Goal: Task Accomplishment & Management: Use online tool/utility

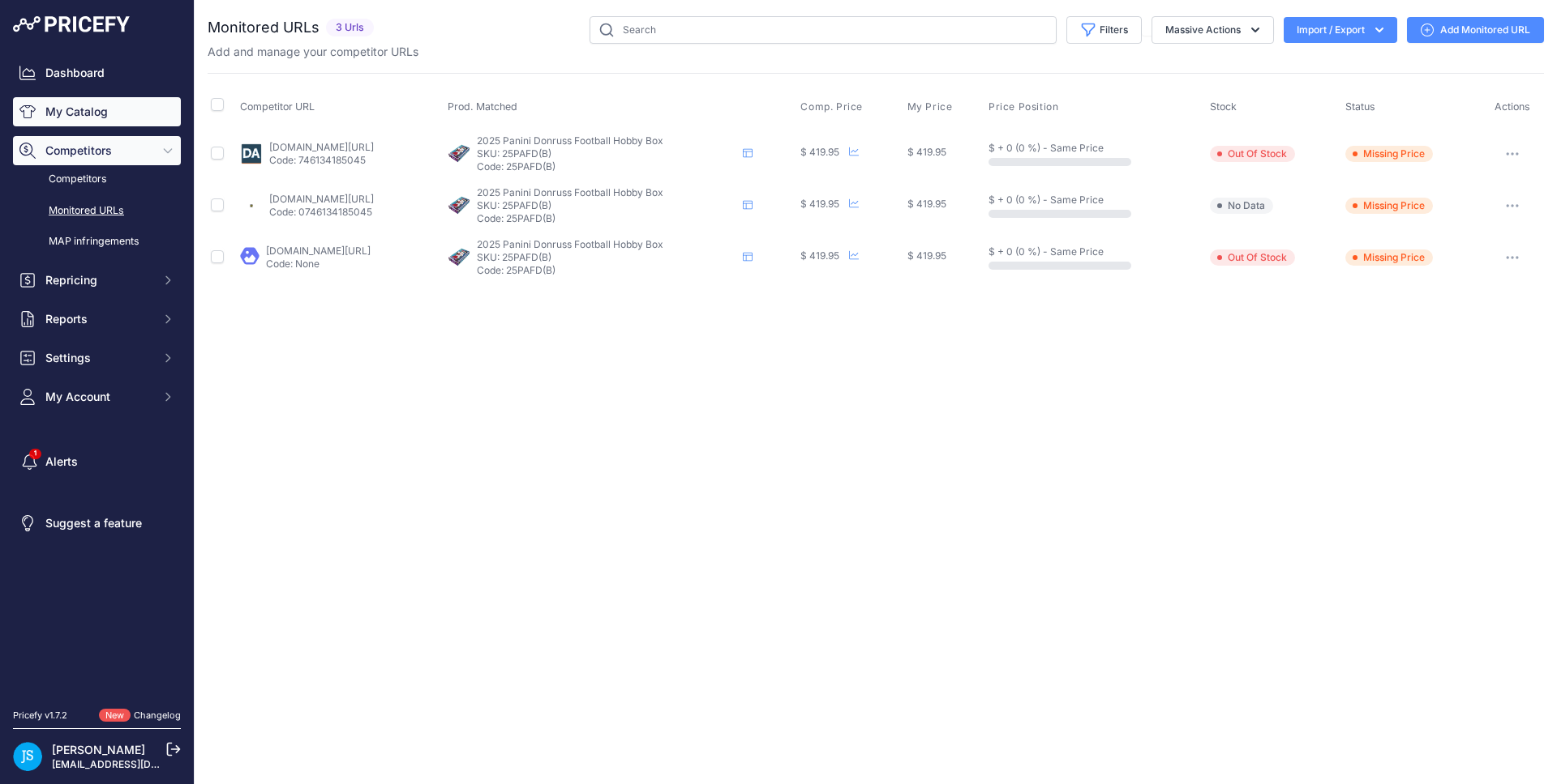
click at [172, 105] on link "My Catalog" at bounding box center [96, 111] width 168 height 29
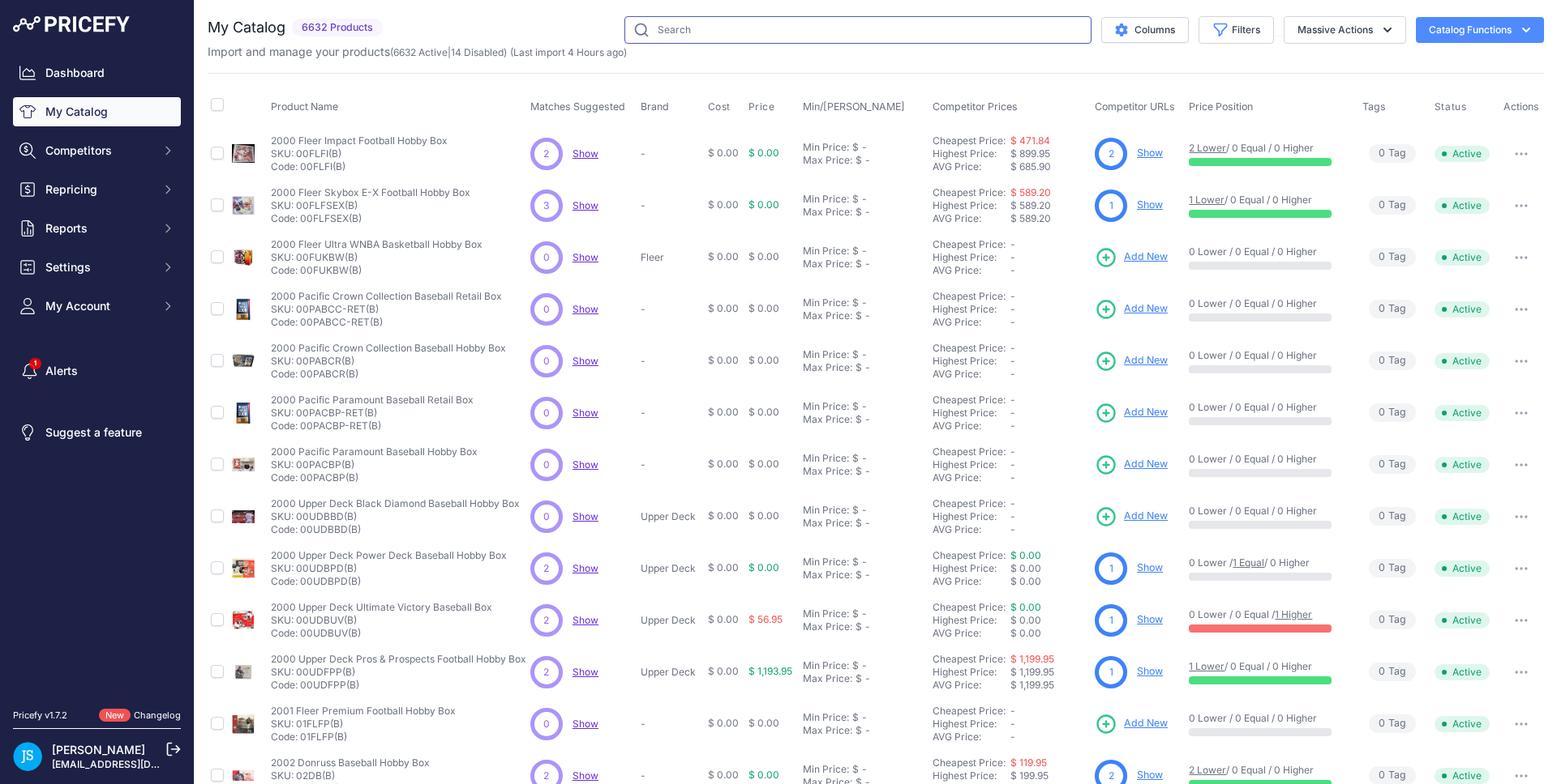
click at [669, 31] on input "text" at bounding box center [858, 30] width 467 height 28
paste input "2025 Panini UConn Basketball Blaster"
type input "2025 Panini UConn Basketball Blaster"
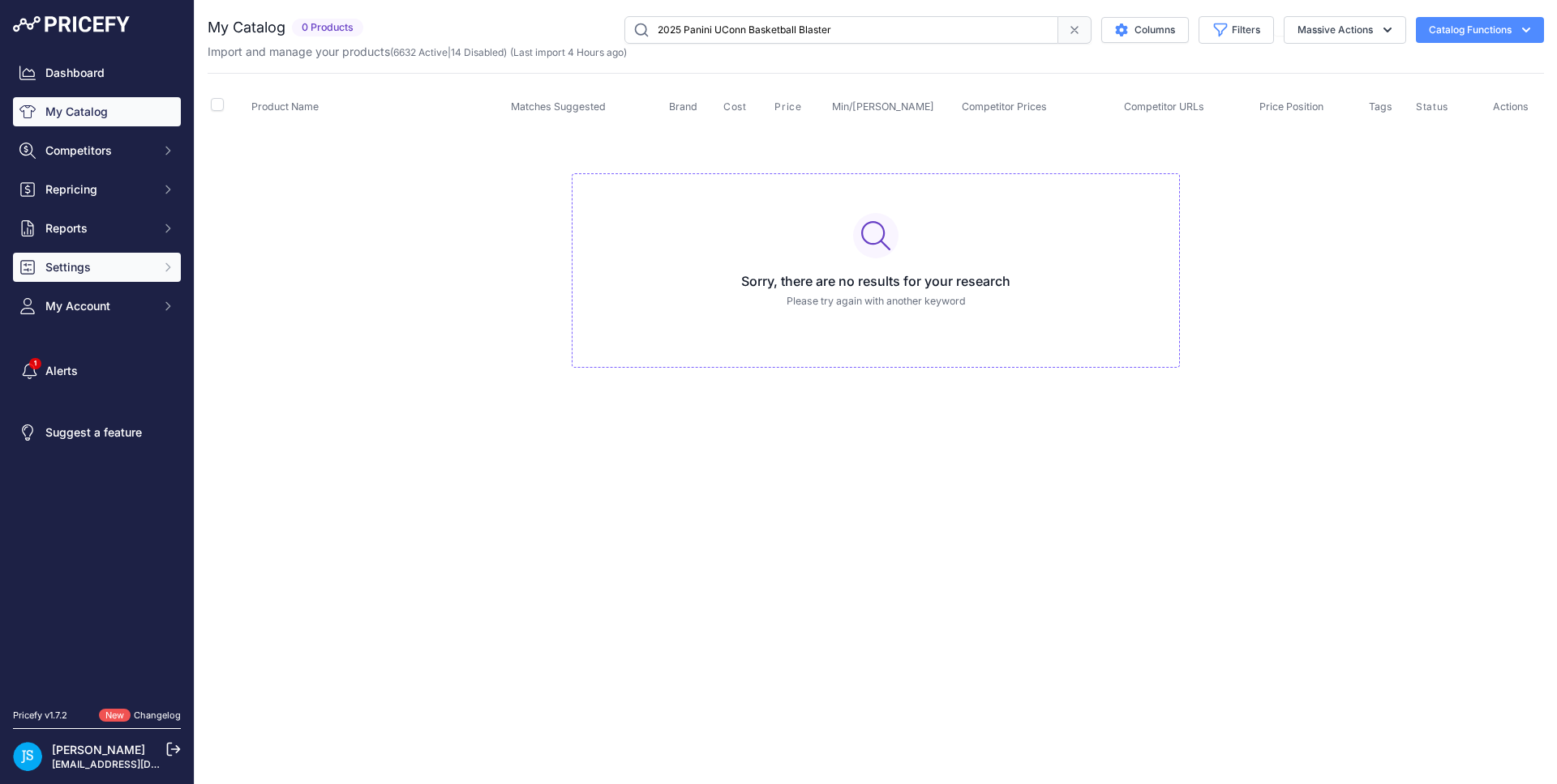
click at [123, 273] on span "Settings" at bounding box center [98, 268] width 106 height 16
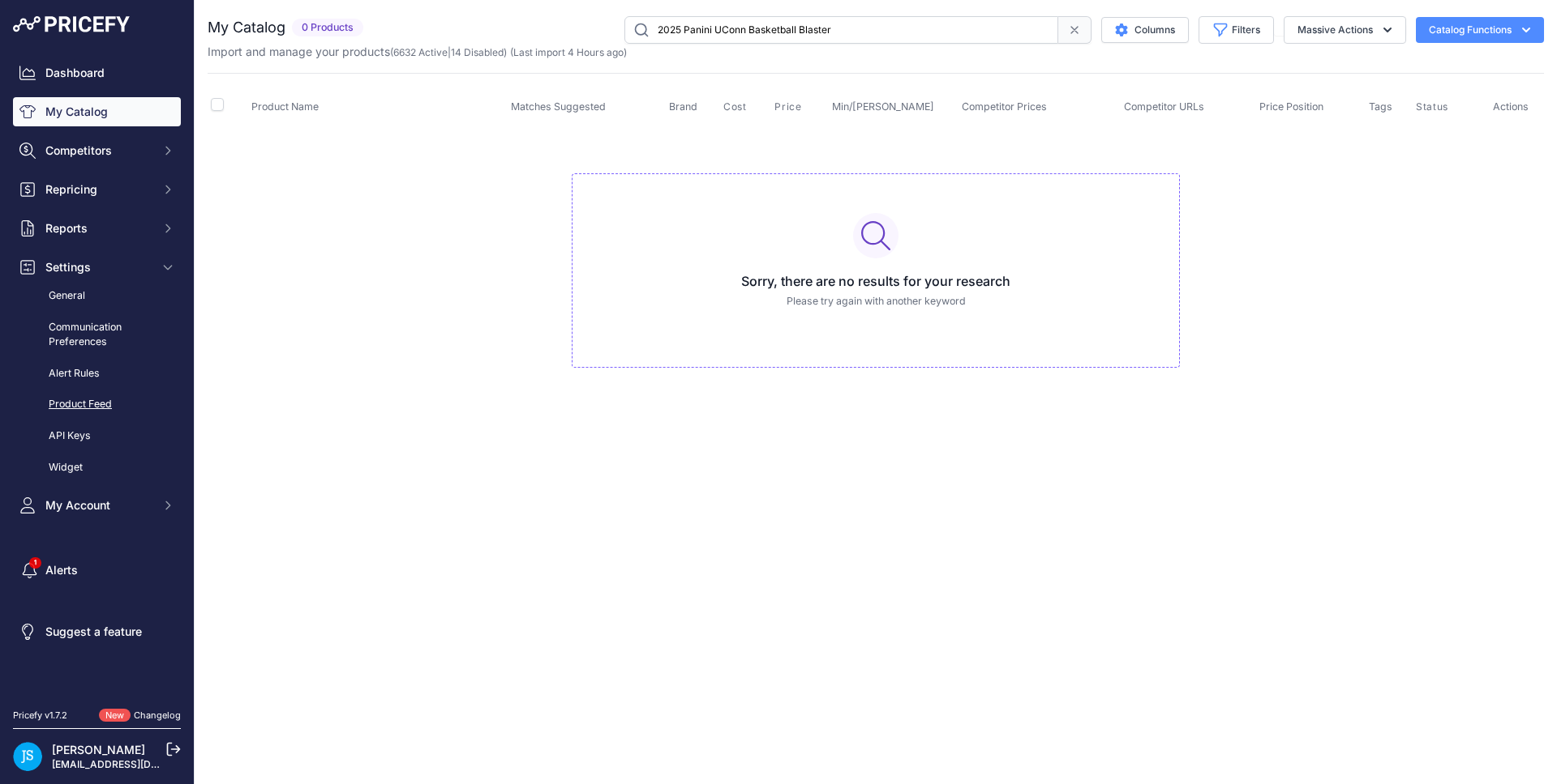
click at [91, 398] on link "Product Feed" at bounding box center [96, 404] width 168 height 29
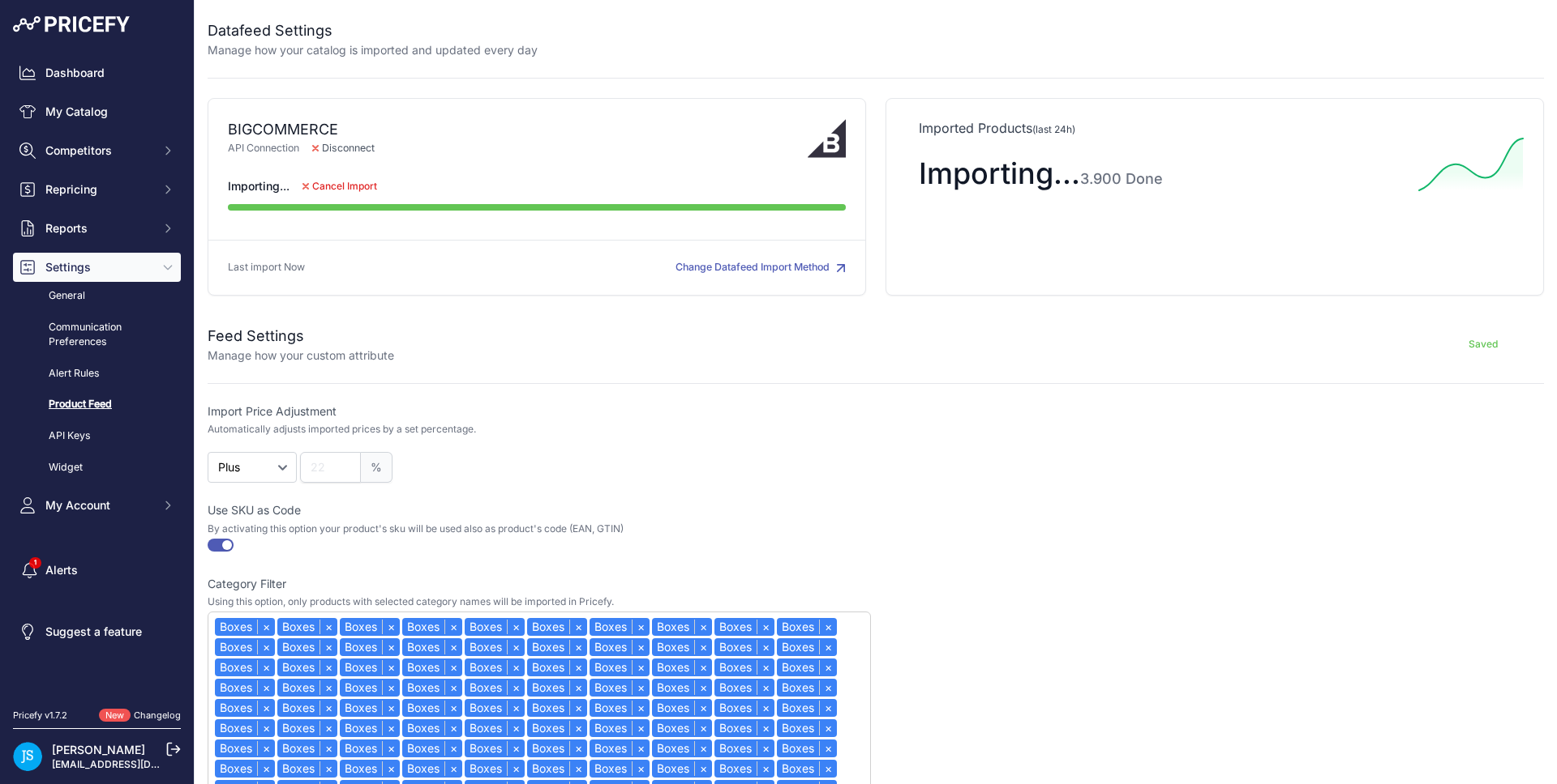
drag, startPoint x: 1374, startPoint y: 735, endPoint x: 1301, endPoint y: 744, distance: 73.6
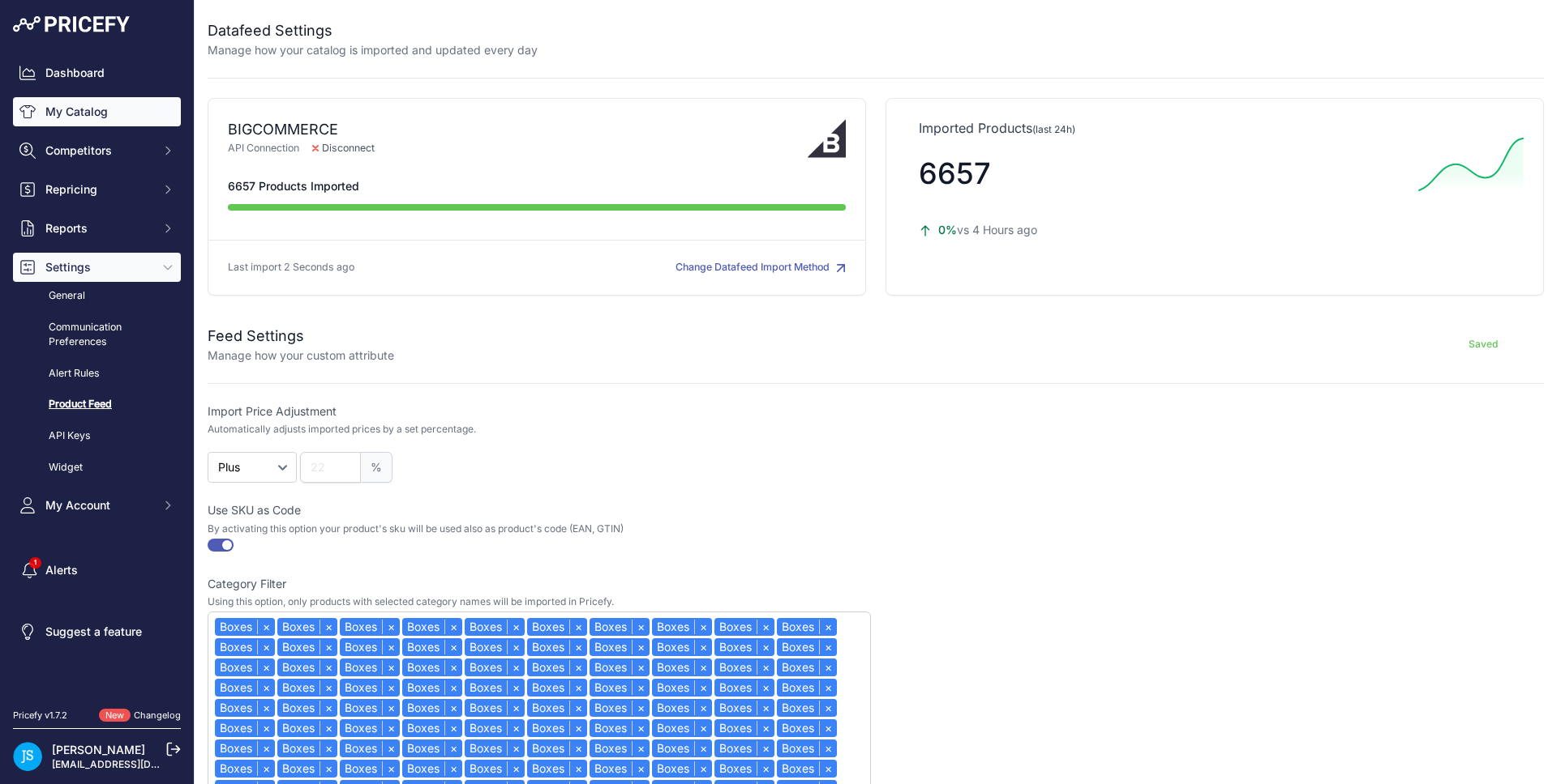
click at [107, 109] on link "My Catalog" at bounding box center [96, 111] width 168 height 29
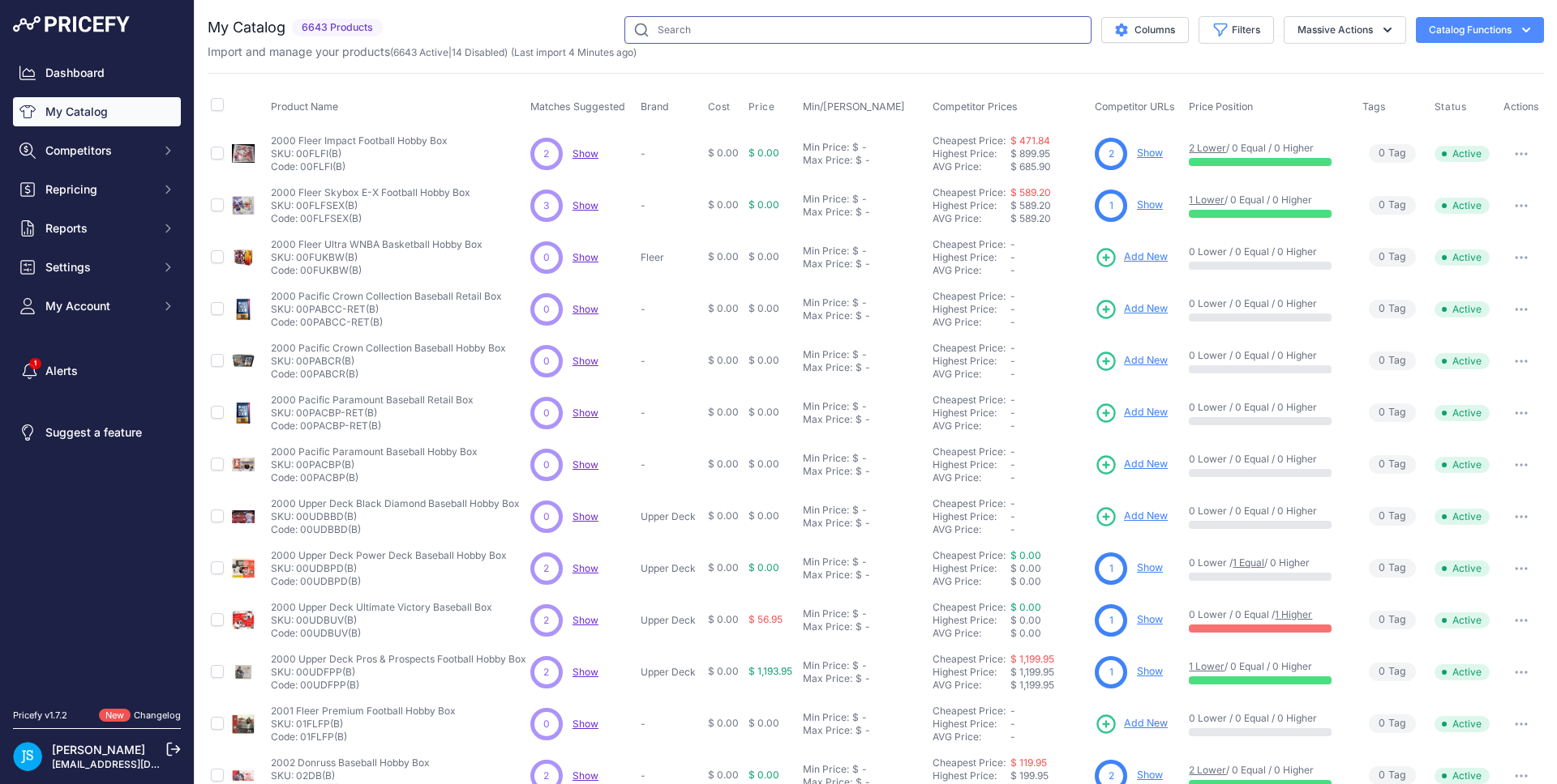
click at [820, 29] on input "text" at bounding box center [858, 30] width 467 height 28
type input "2025 panini prizm wnba"
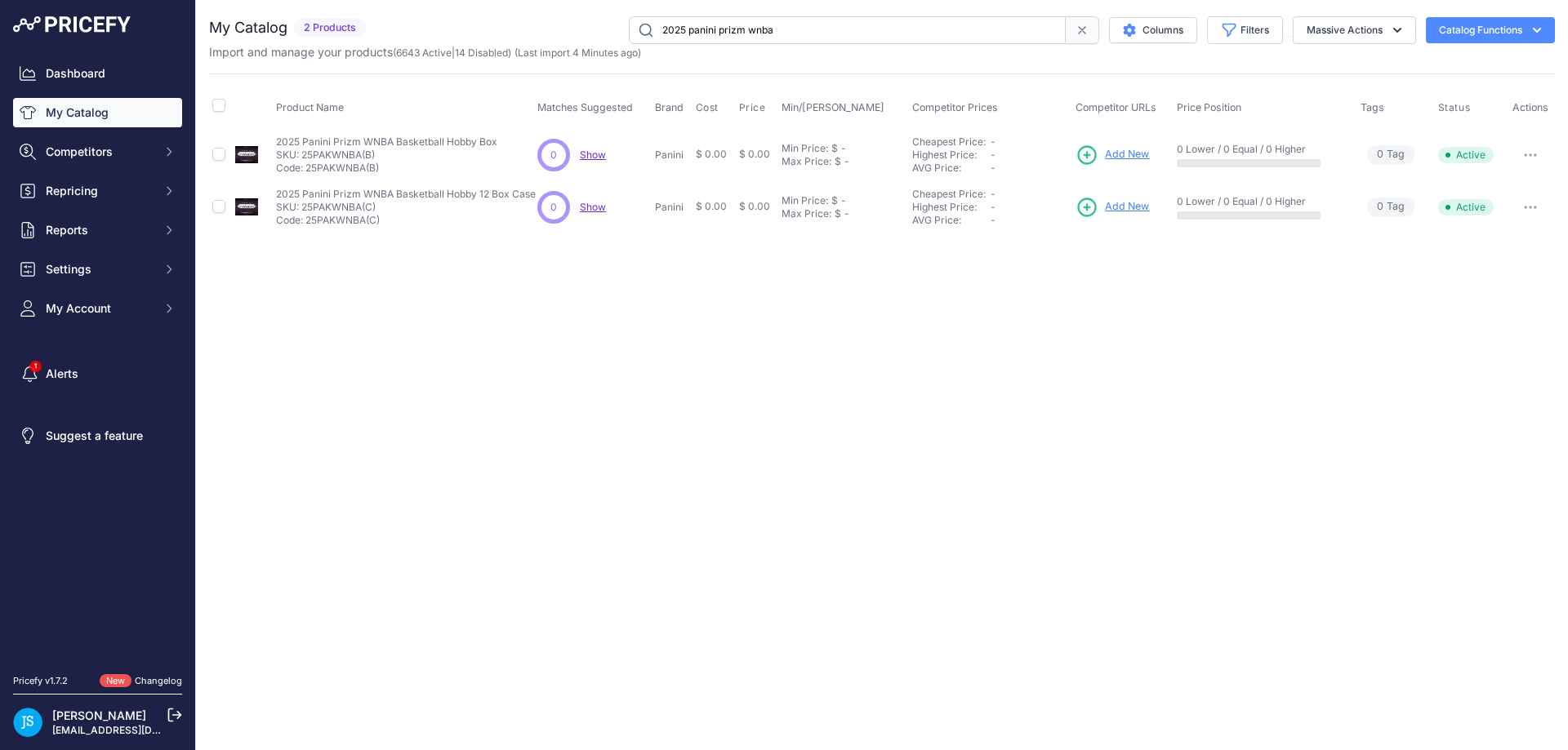
click at [737, 33] on input "2025 panini prizm wnba" at bounding box center [847, 30] width 436 height 28
click at [1129, 149] on span "Add New" at bounding box center [1127, 155] width 44 height 16
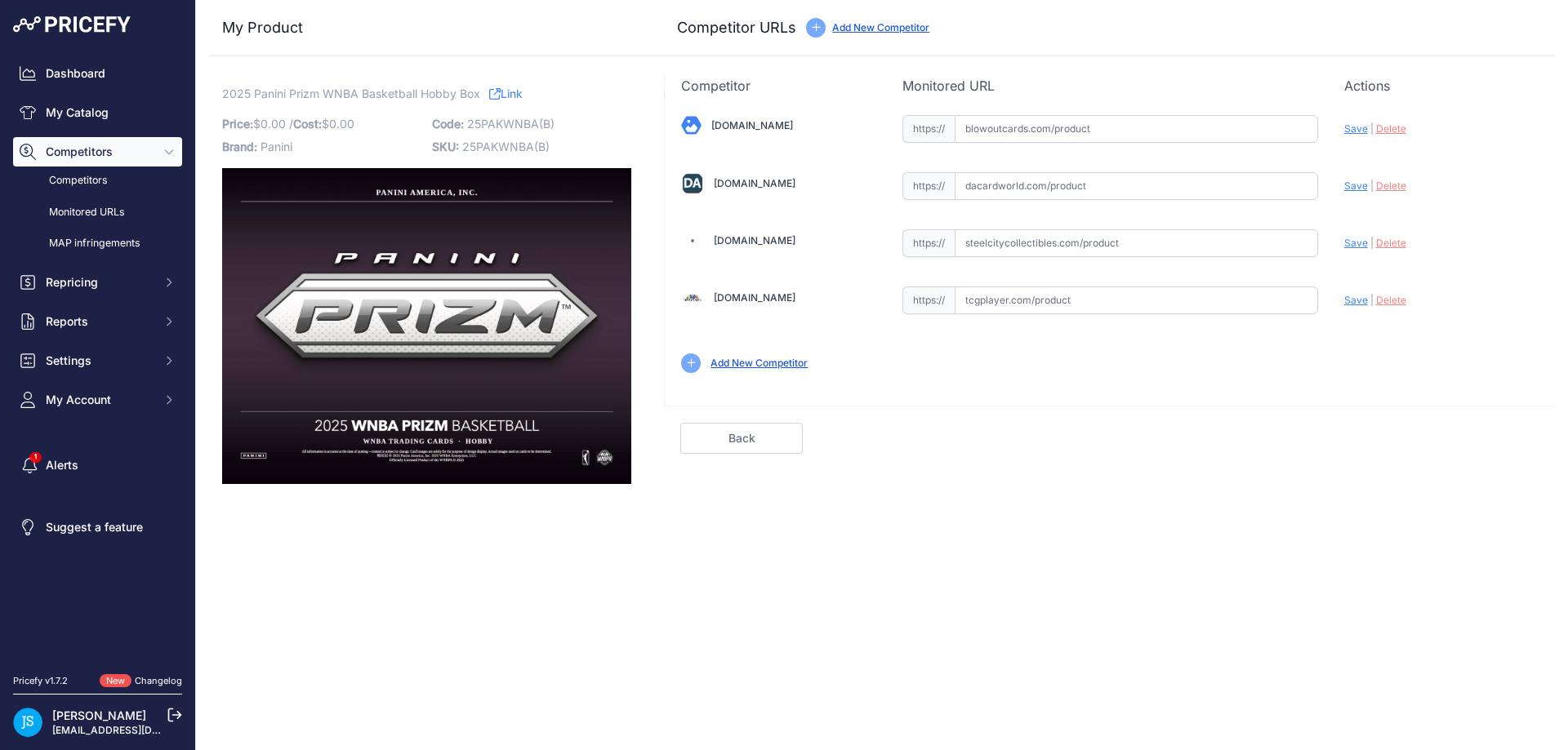
click at [1064, 239] on input "text" at bounding box center [1137, 244] width 364 height 28
paste input "https://www.steelcitycollectibles.com/i/2025-panini-prizm-wnba-basketball-hobby…"
click at [1352, 240] on span "Save" at bounding box center [1356, 243] width 24 height 12
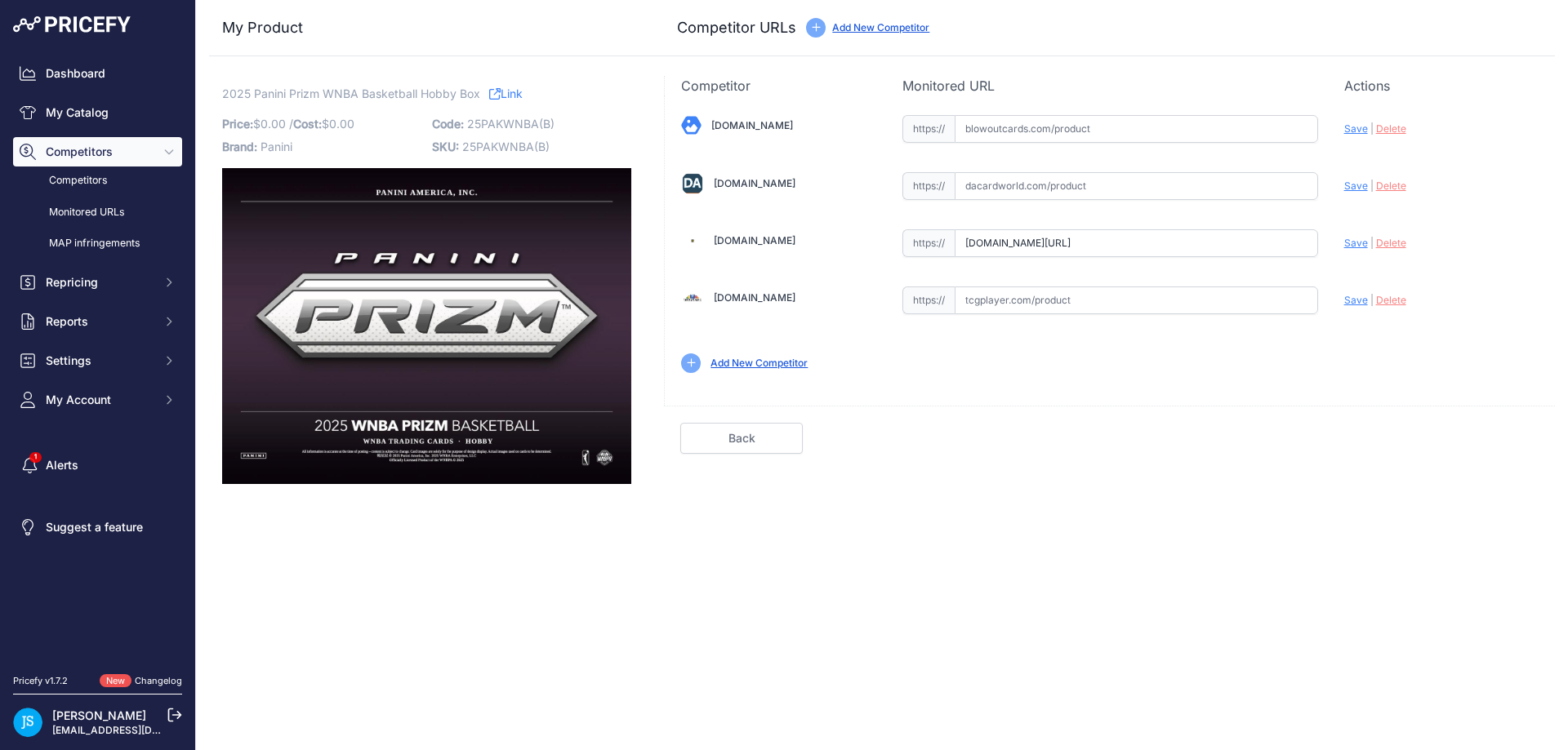
type input "https://www.steelcitycollectibles.com/i/2025-panini-prizm-wnba-basketball-hobby…"
click at [1079, 191] on input "text" at bounding box center [1137, 187] width 364 height 28
paste input "https://www.dacardworld.com/sports-cards/2025-panini-prizm-wnba-basketball-hobb…"
click at [1350, 189] on span "Save" at bounding box center [1356, 186] width 24 height 12
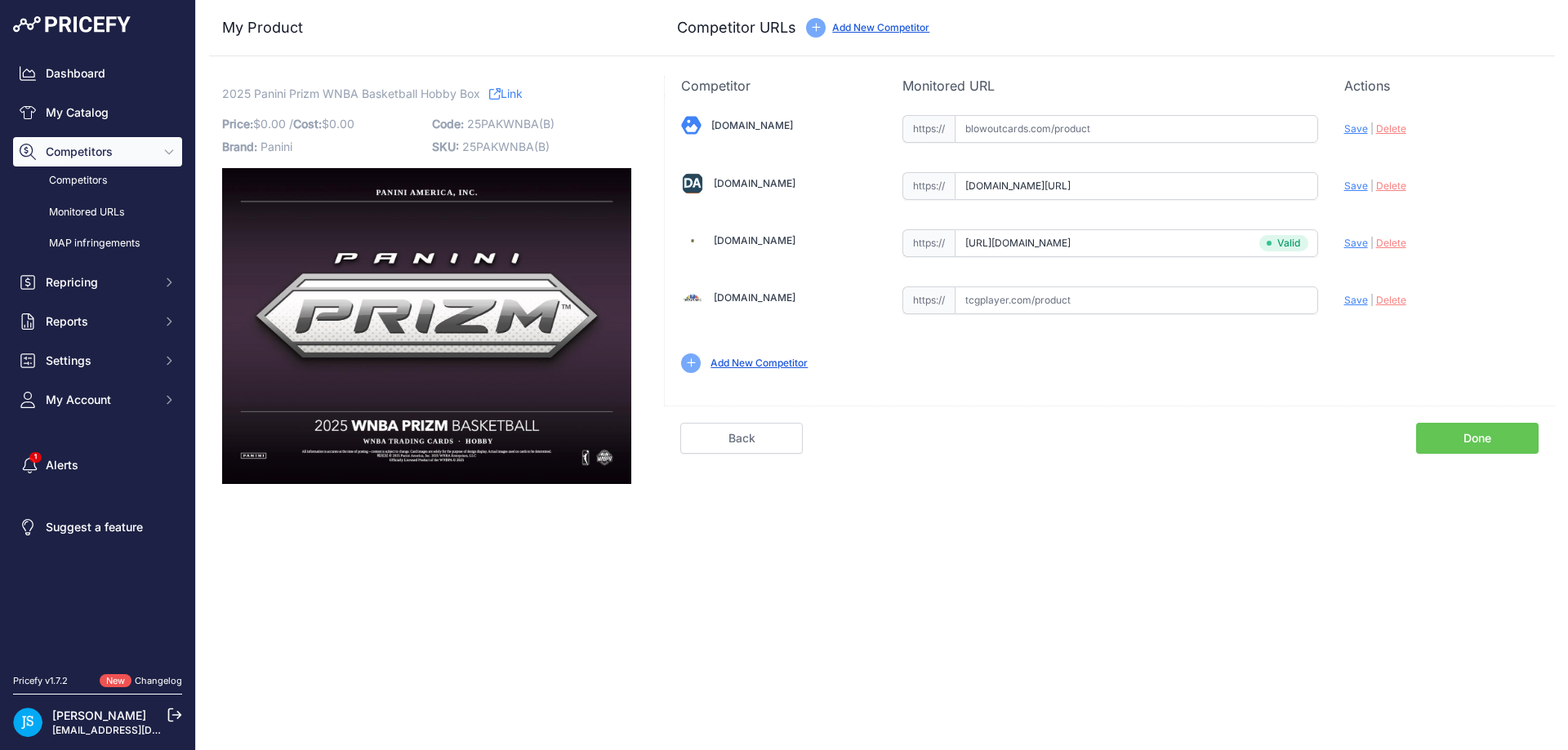
scroll to position [0, 0]
type input "https://www.dacardworld.com/sports-cards/2025-panini-prizm-wnba-basketball-hobb…"
click at [1073, 137] on input "text" at bounding box center [1137, 129] width 364 height 28
paste input "https://www.blowoutcards.com/2025-panini-prizm-wnba-basketball-hobby-box.html"
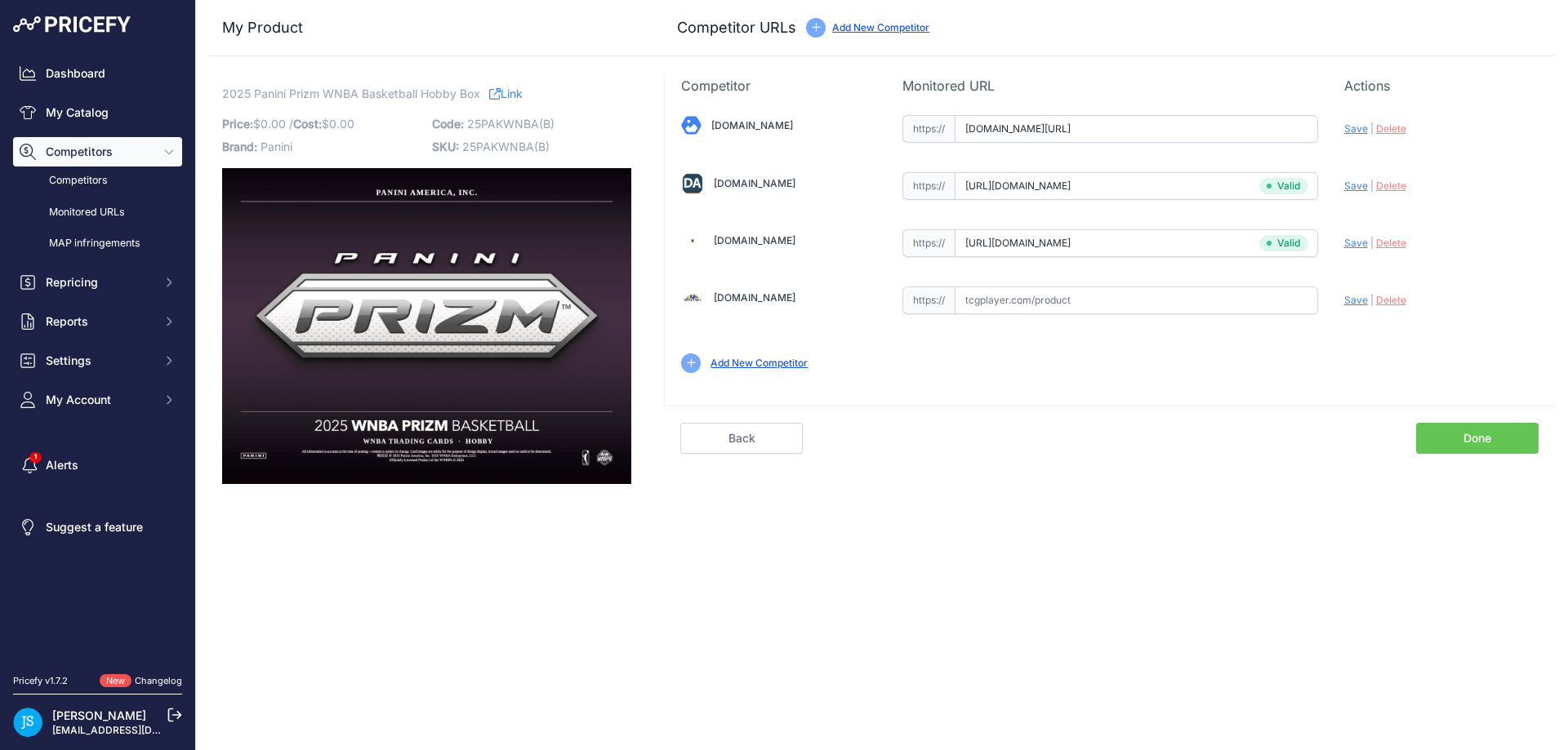
click at [1350, 123] on span "Save" at bounding box center [1356, 129] width 24 height 12
type input "https://www.blowoutcards.com/2025-panini-prizm-wnba-basketball-hobby-box.html?p…"
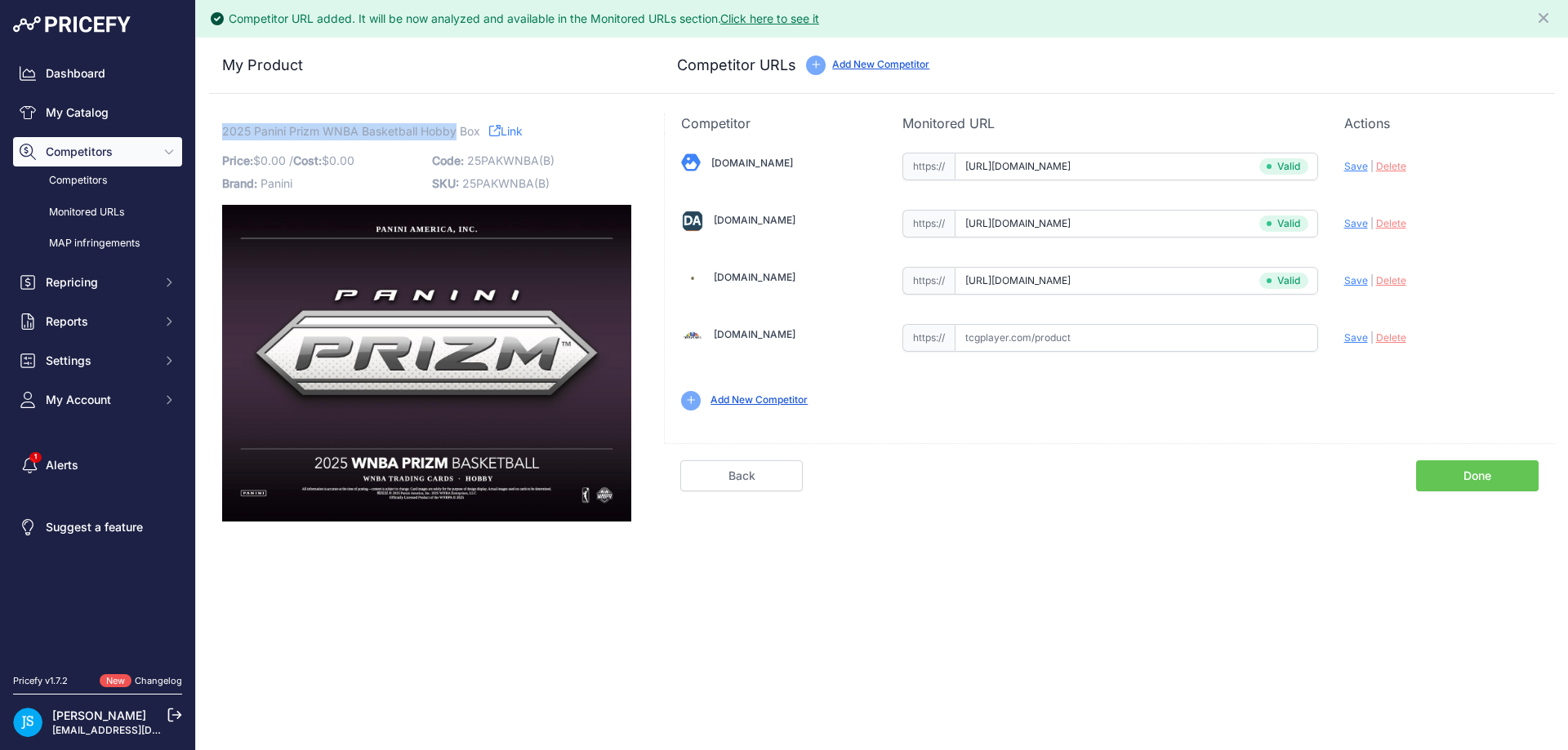
drag, startPoint x: 223, startPoint y: 129, endPoint x: 456, endPoint y: 127, distance: 233.0
click at [456, 127] on span "2025 Panini Prizm WNBA Basketball Hobby Box" at bounding box center [351, 131] width 258 height 20
copy span "2025 Panini Prizm WNBA Basketball Hobby"
click at [119, 105] on link "My Catalog" at bounding box center [97, 112] width 169 height 29
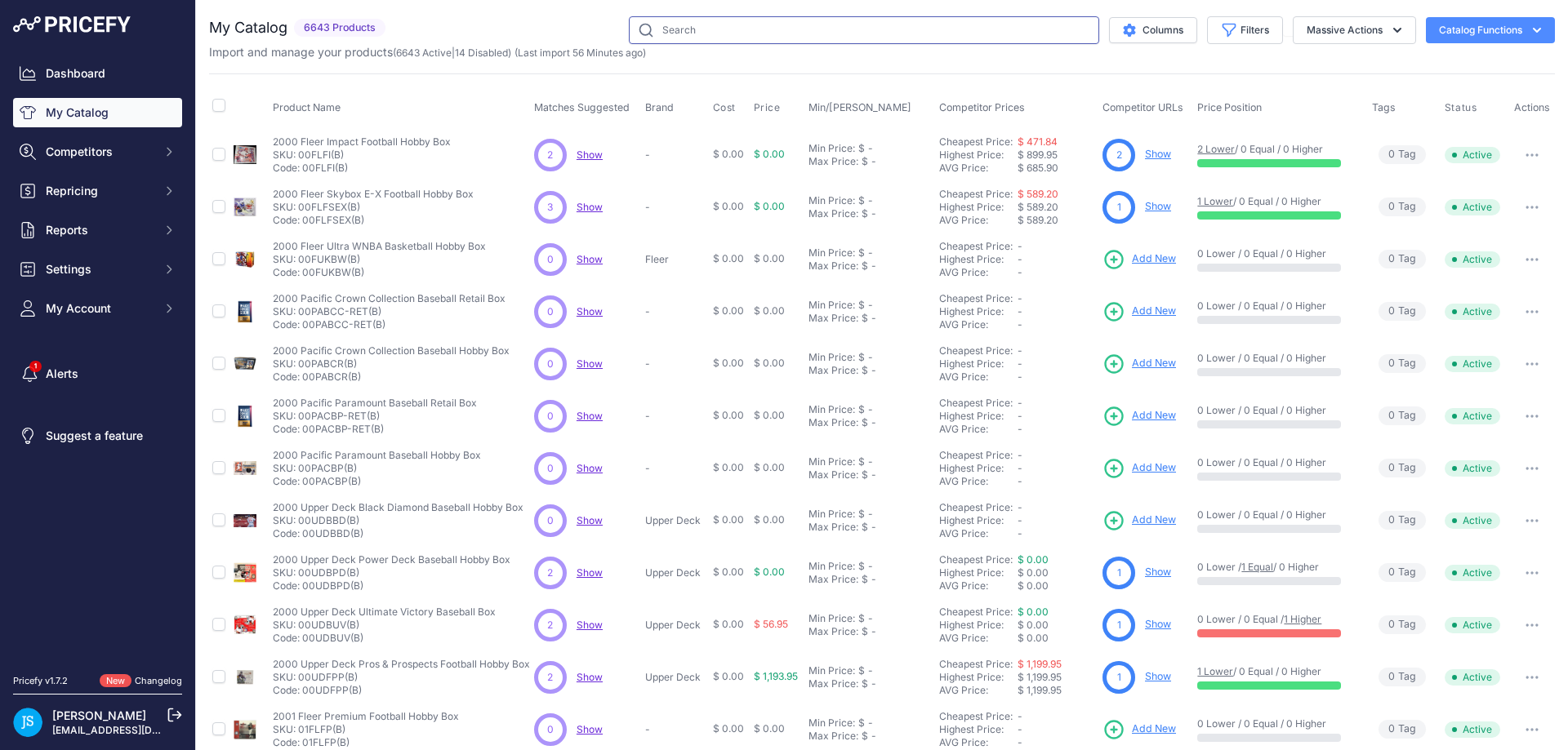
click at [867, 43] on input "text" at bounding box center [864, 30] width 470 height 28
paste input "2025 Panini Prizm WNBA Basketball Hobby"
type input "2025 Panini Prizm WNBA Basketball Hobby"
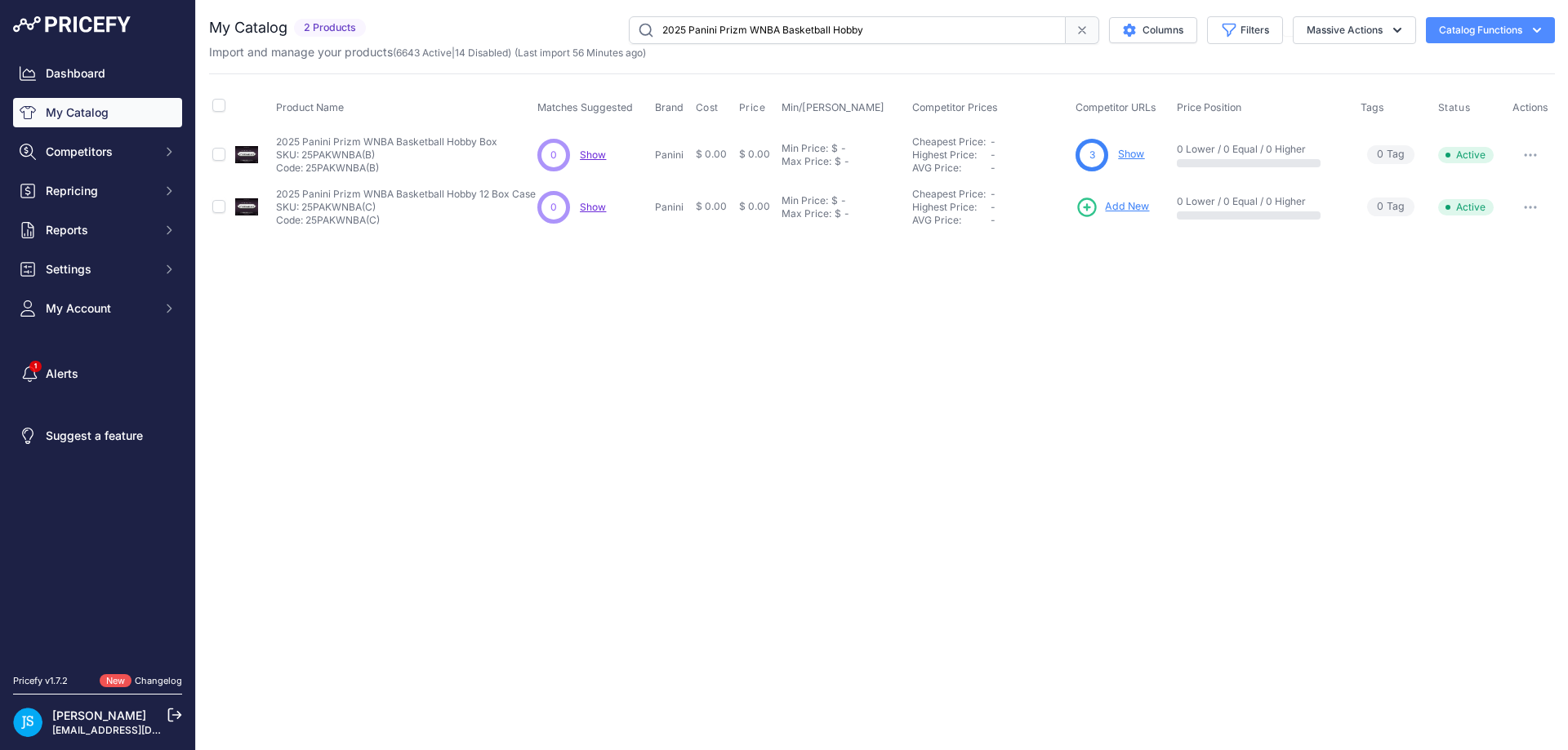
click at [1126, 200] on span "Add New" at bounding box center [1127, 208] width 44 height 16
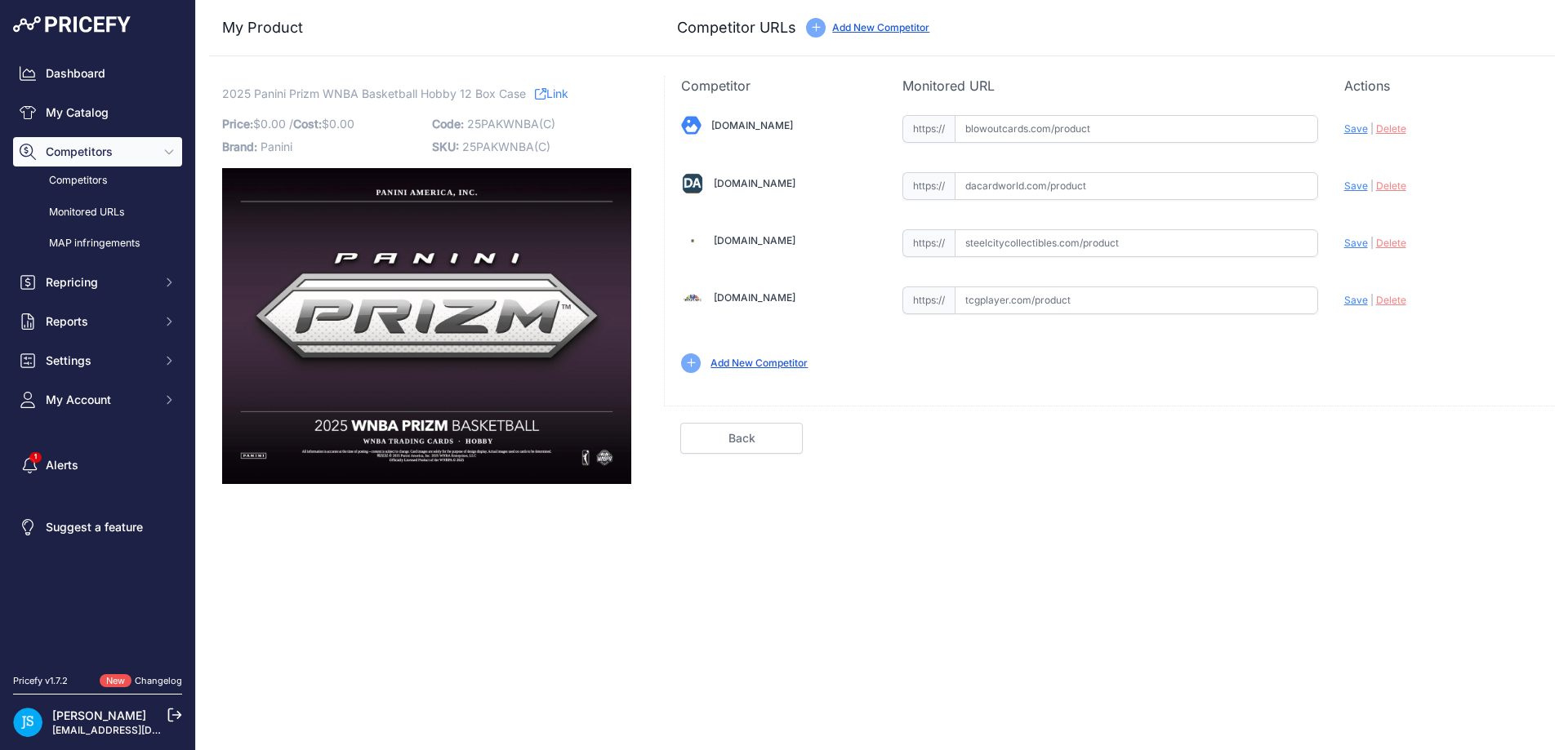
click at [1048, 257] on input "text" at bounding box center [1137, 244] width 364 height 28
click at [1049, 255] on input "text" at bounding box center [1137, 244] width 364 height 28
paste input "[URL][DOMAIN_NAME]"
click at [1346, 245] on span "Save" at bounding box center [1356, 243] width 24 height 12
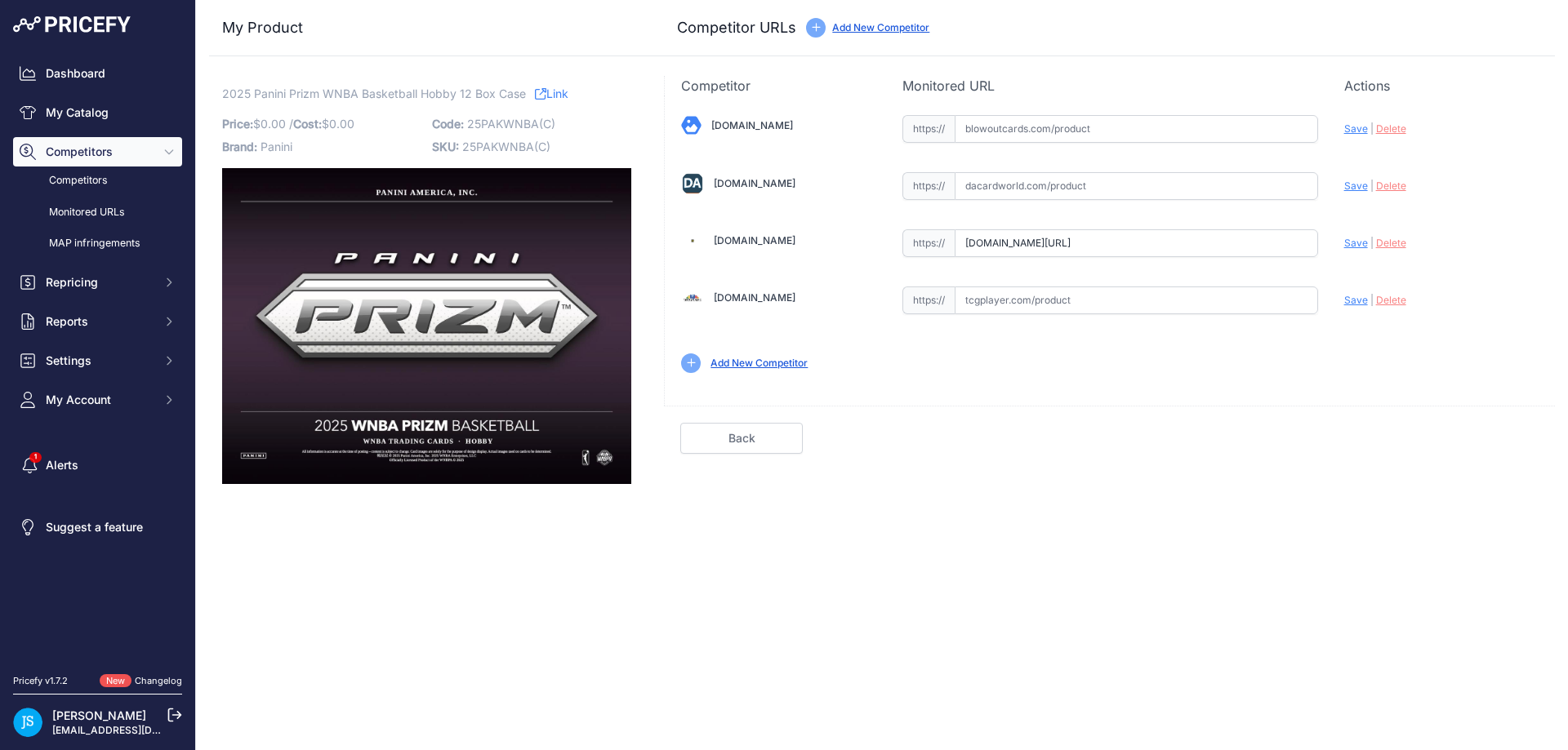
scroll to position [0, 0]
type input "[URL][DOMAIN_NAME]"
click at [1031, 193] on input "text" at bounding box center [1137, 187] width 364 height 28
paste input "https://www.dacardworld.com/sports-cards/2025-panini-prizm-wnba-basketball-hobb…"
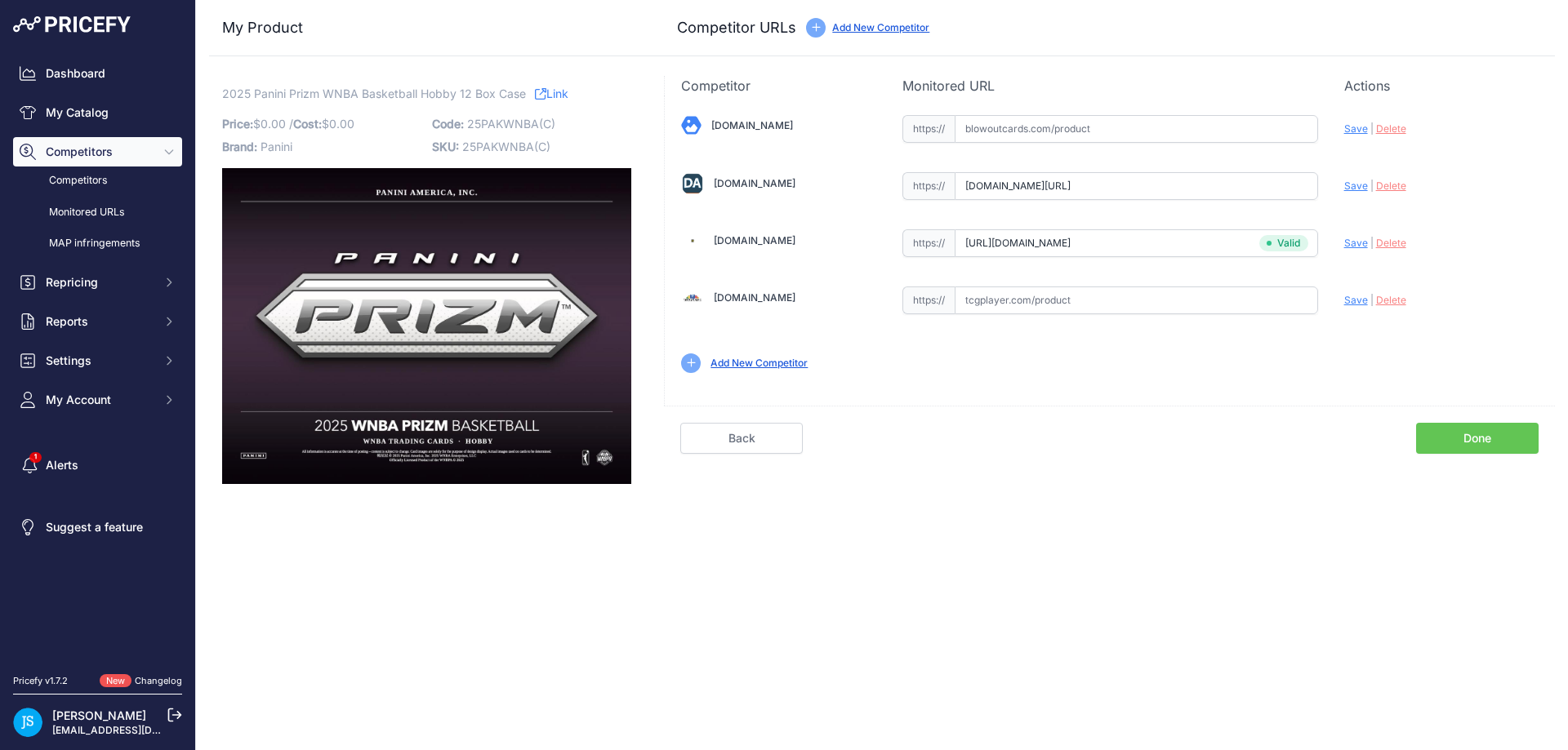
click at [1357, 186] on span "Save" at bounding box center [1356, 186] width 24 height 12
type input "https://www.dacardworld.com/sports-cards/2025-panini-prizm-wnba-basketball-hobb…"
drag, startPoint x: 1054, startPoint y: 152, endPoint x: 1056, endPoint y: 137, distance: 15.1
click at [1054, 151] on div "Blowoutcards.com Valid Save" at bounding box center [1110, 243] width 890 height 294
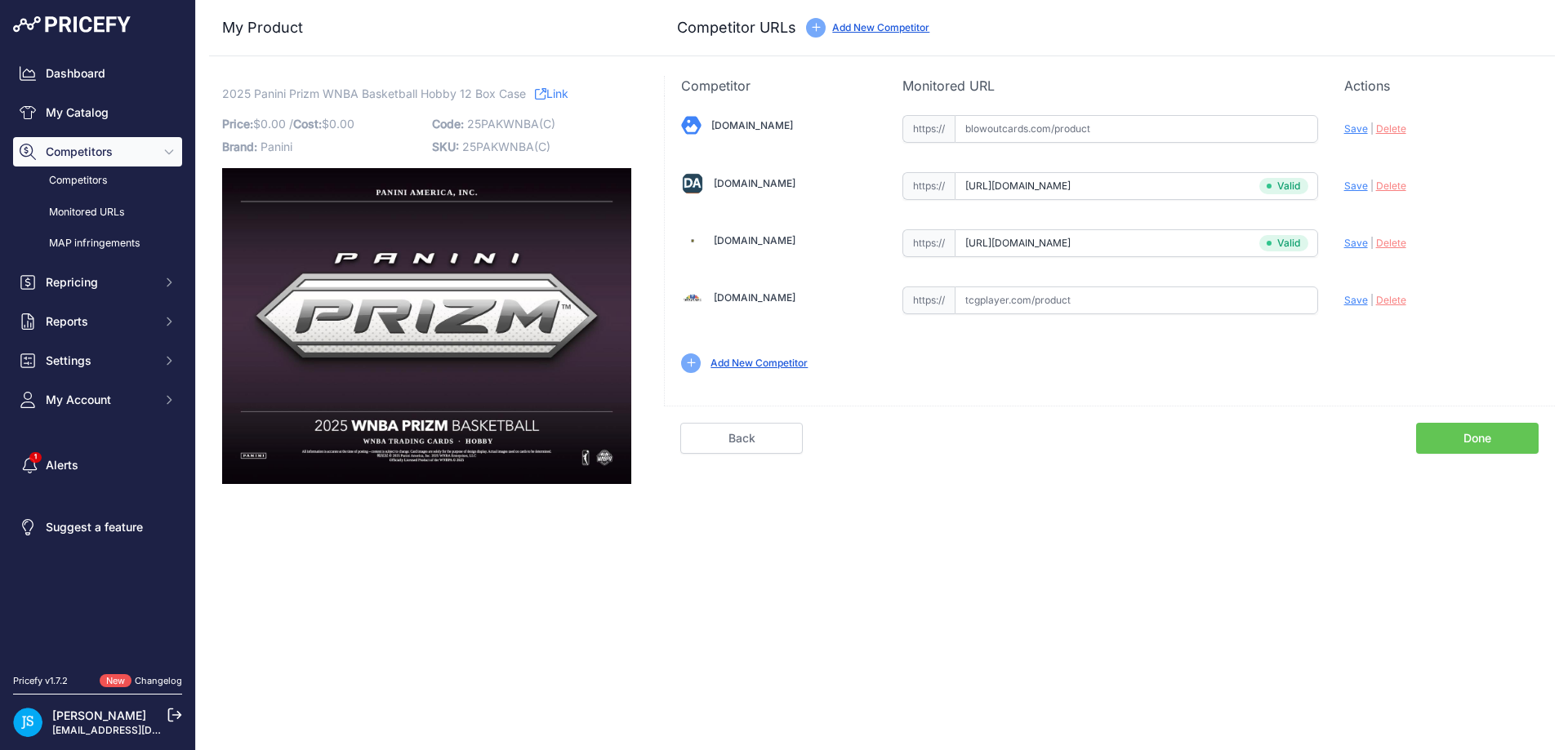
click at [1058, 130] on input "text" at bounding box center [1137, 129] width 364 height 28
paste input "https://www.blowoutcards.com/2025-panini-prizm-wnba-basketball-hobby-12-box-cas…"
click at [1350, 128] on span "Save" at bounding box center [1356, 129] width 24 height 12
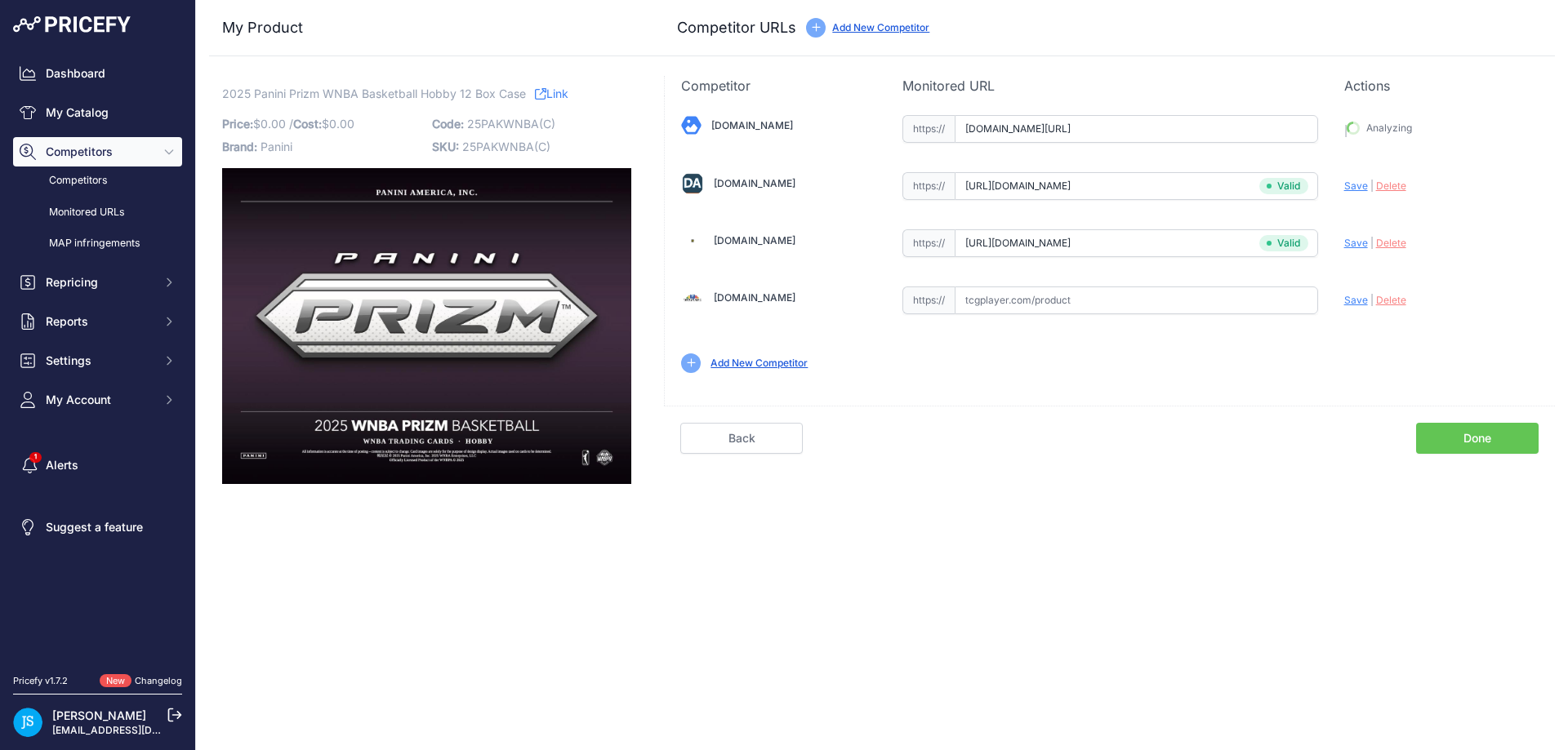
type input "https://www.blowoutcards.com/2025-panini-prizm-wnba-basketball-hobby-12-box-cas…"
click at [126, 120] on link "My Catalog" at bounding box center [97, 112] width 169 height 29
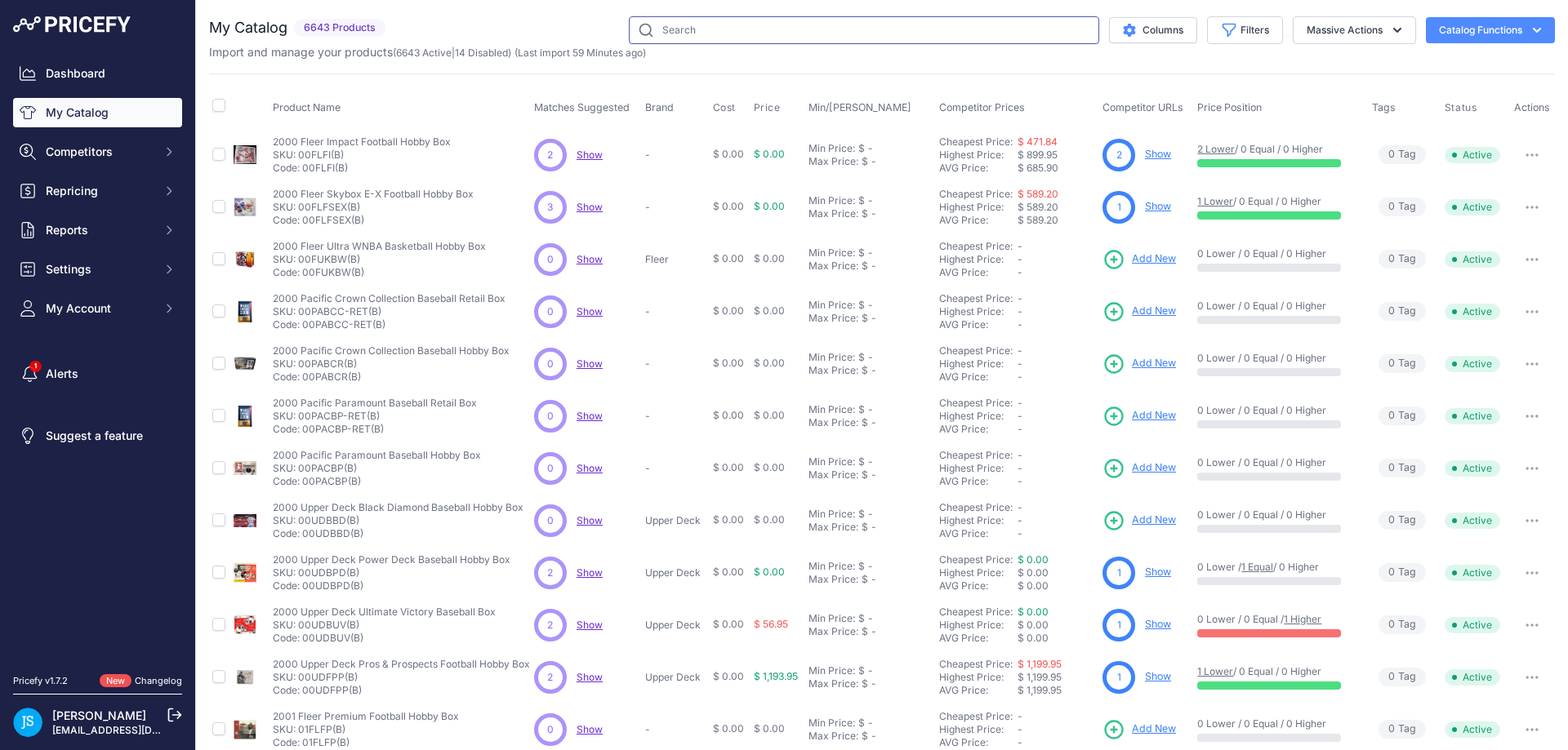
click at [719, 34] on input "text" at bounding box center [864, 30] width 470 height 28
type input "v"
paste input "24TODUNEC"
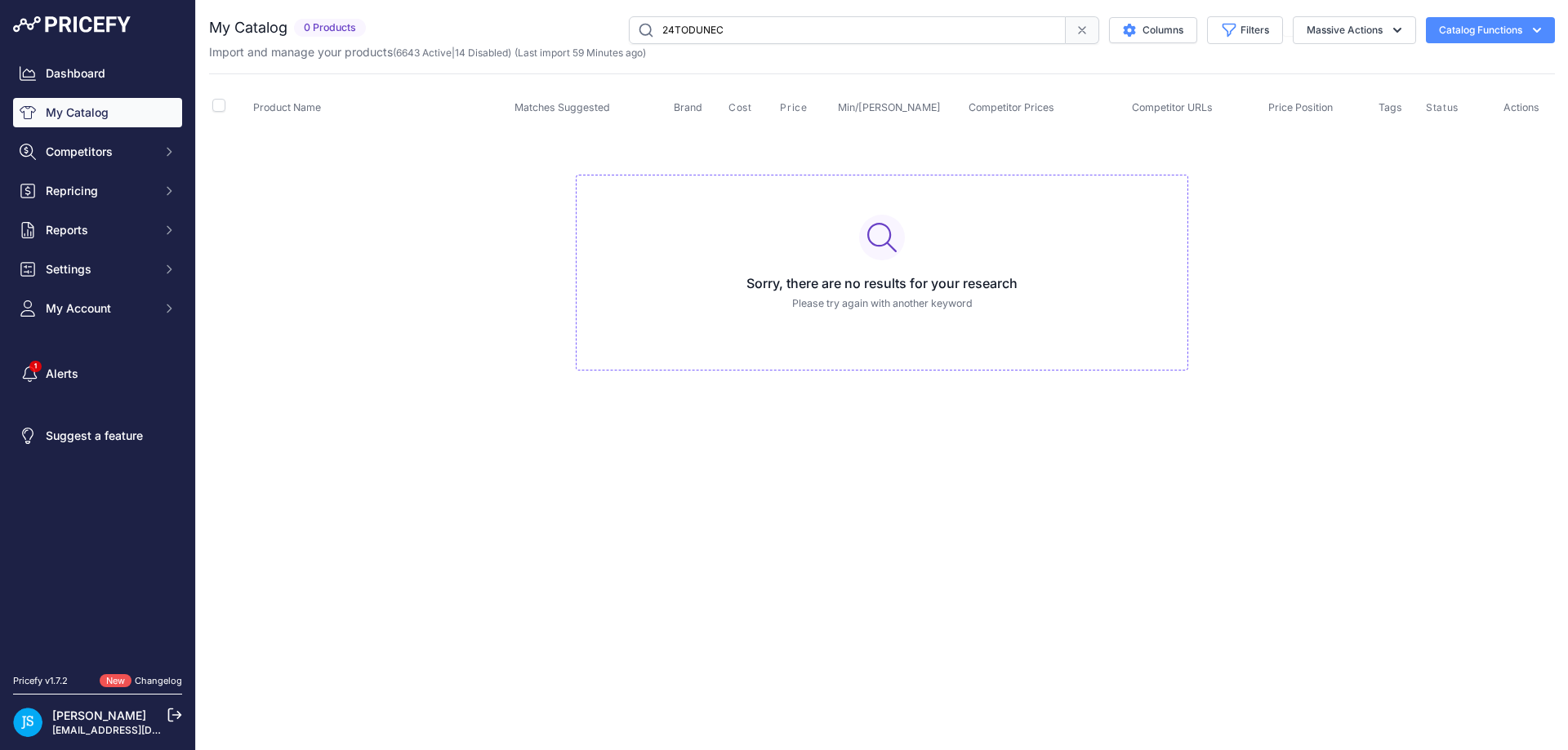
click at [742, 25] on input "24TODUNEC" at bounding box center [847, 30] width 436 height 28
type input "2024 topps dune chrome"
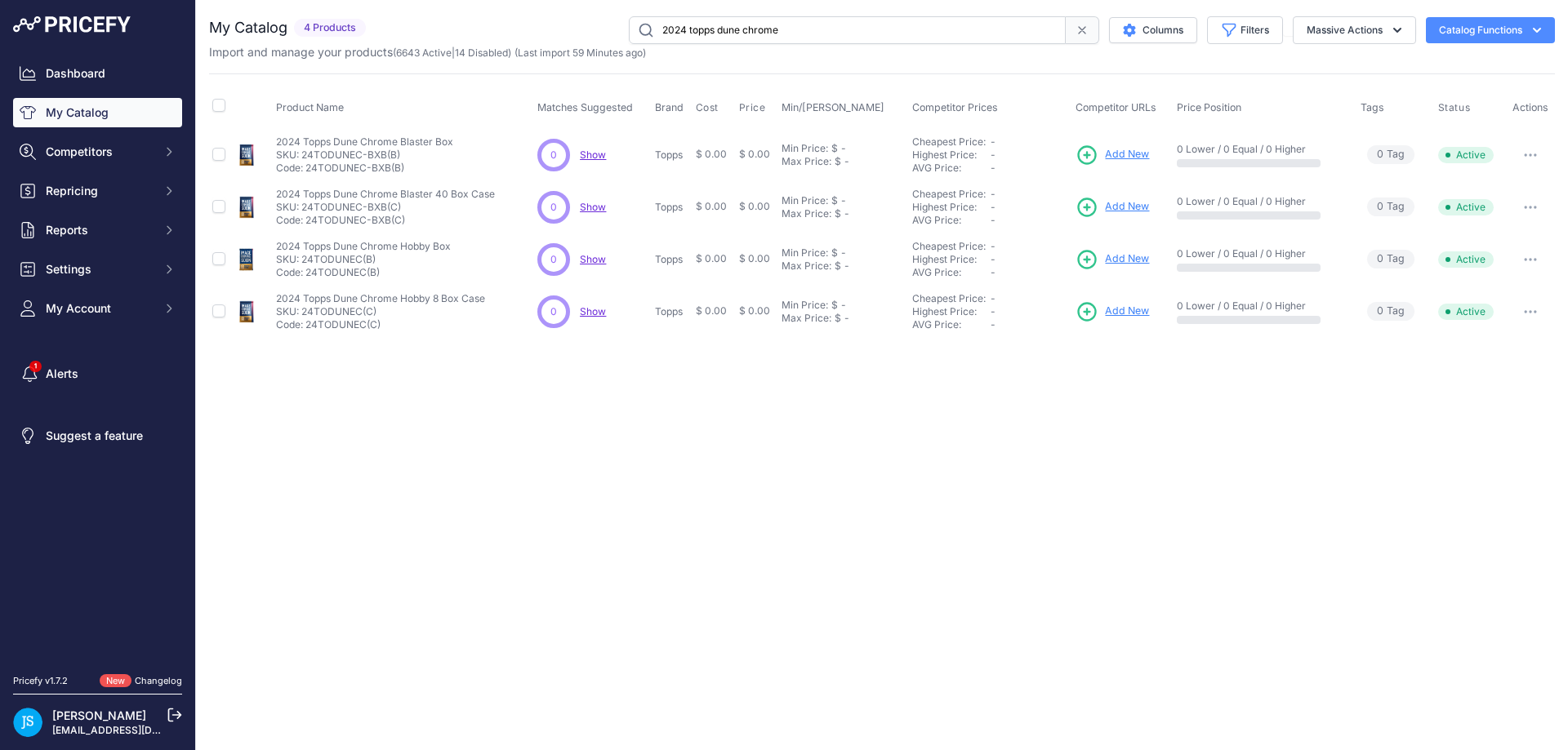
click at [1140, 152] on span "Add New" at bounding box center [1127, 155] width 44 height 16
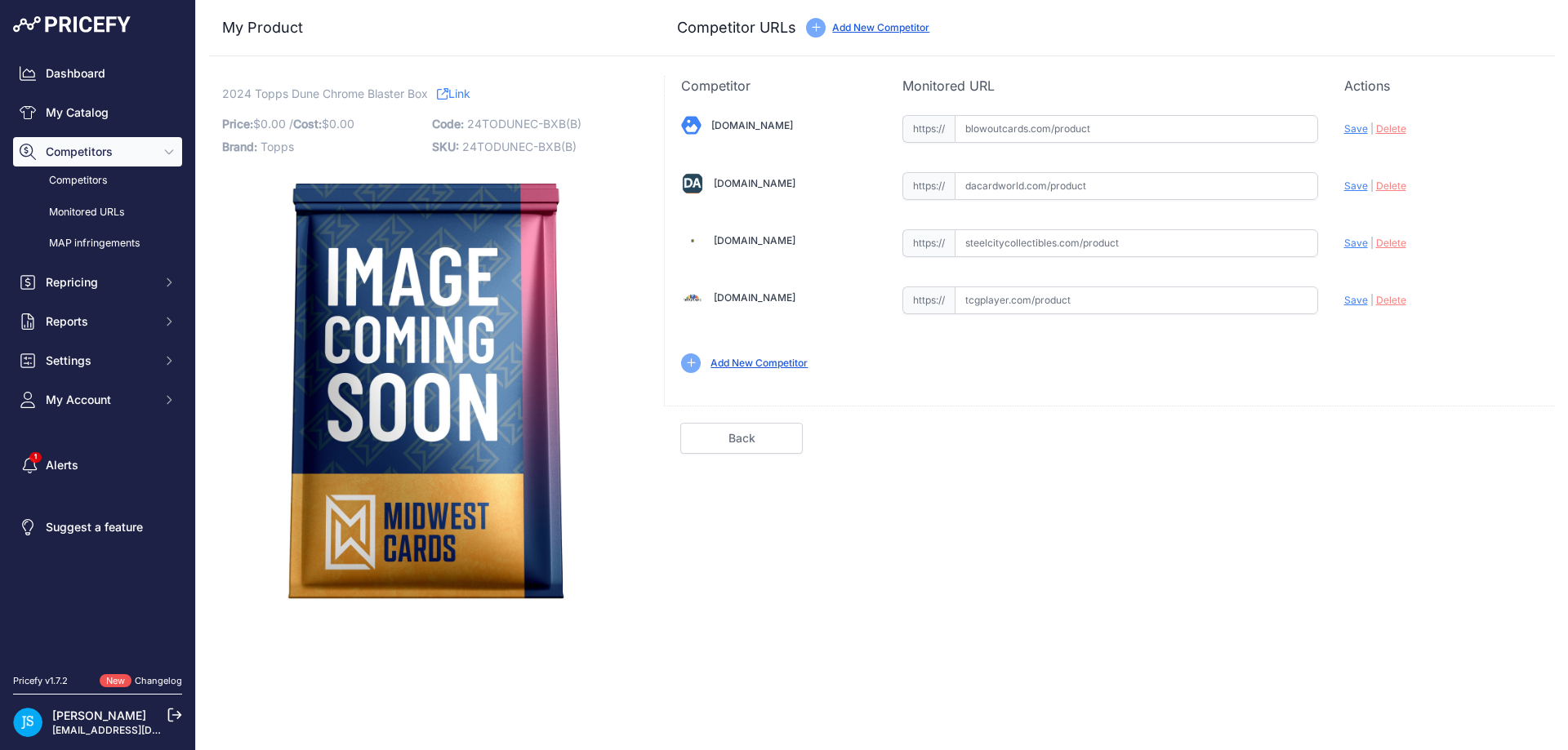
click at [1118, 132] on input "text" at bounding box center [1137, 129] width 364 height 28
paste input "[URL][DOMAIN_NAME]"
type input "[DOMAIN_NAME][URL]"
click at [1359, 130] on span "Save" at bounding box center [1356, 129] width 24 height 12
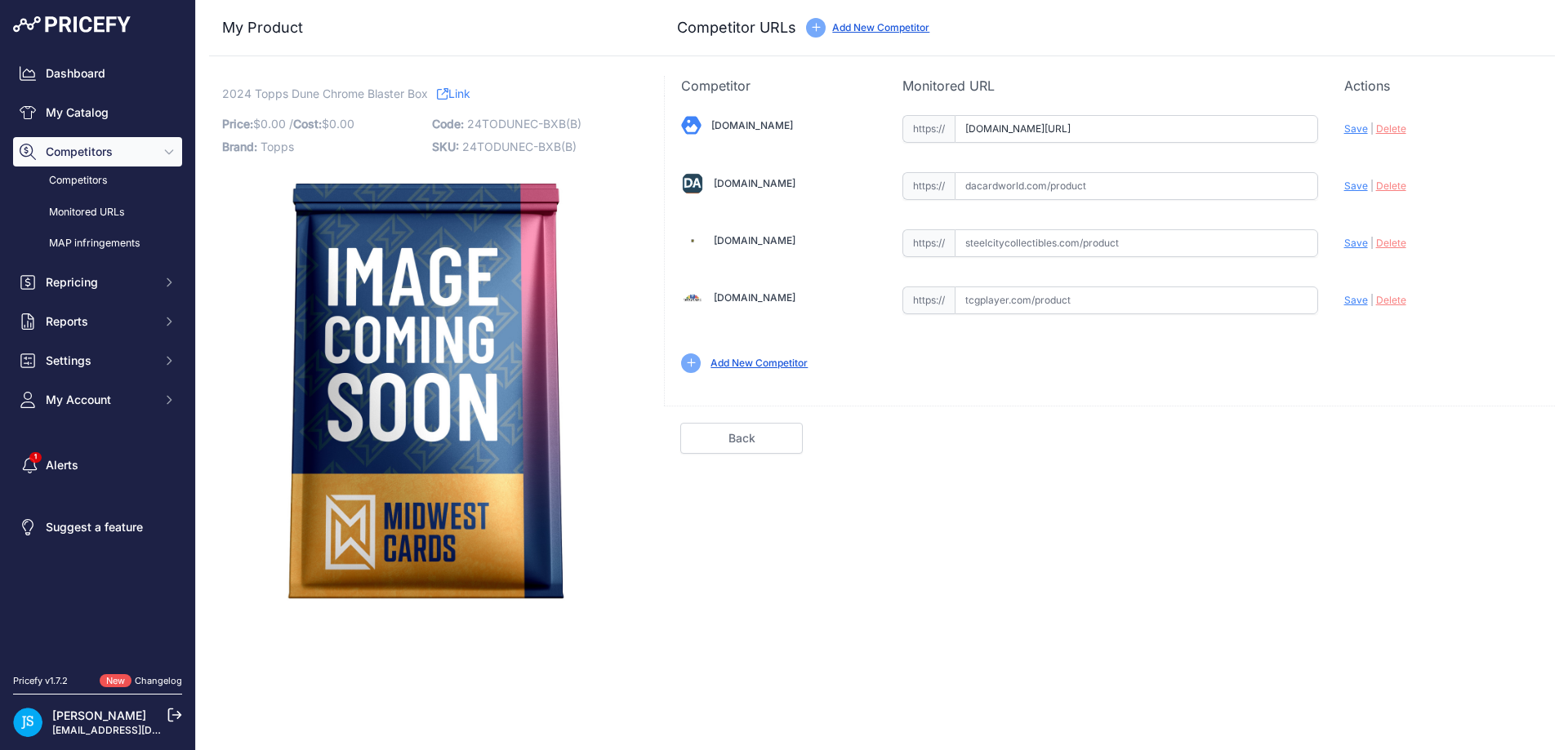
scroll to position [0, 0]
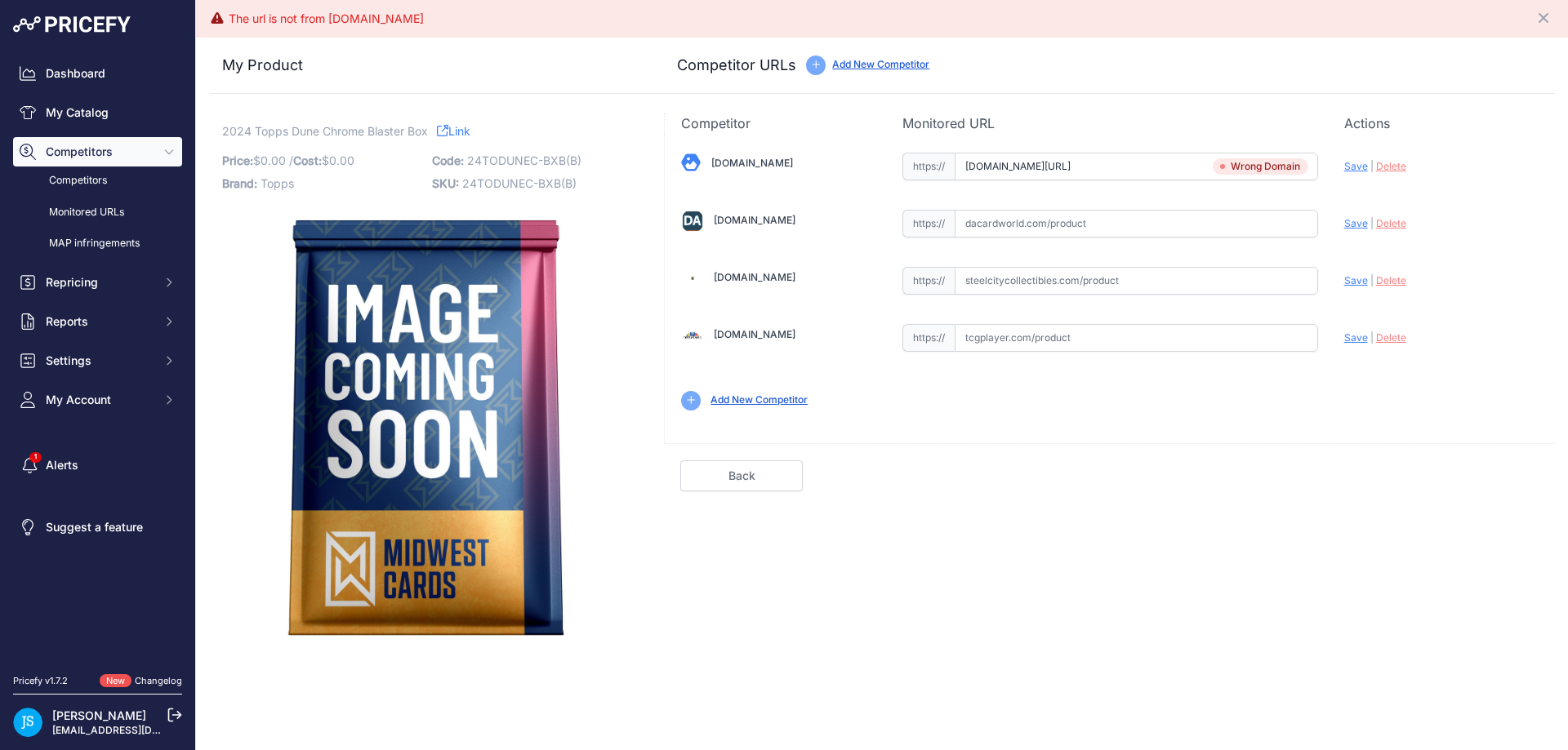
click at [1394, 164] on span "Delete" at bounding box center [1391, 166] width 30 height 12
click at [1143, 285] on input "text" at bounding box center [1137, 281] width 364 height 28
paste input "https://www.steelcitycollectibles.com/i/2024-topps-dune-chrome-blaster-box"
click at [1354, 281] on span "Save" at bounding box center [1356, 281] width 24 height 12
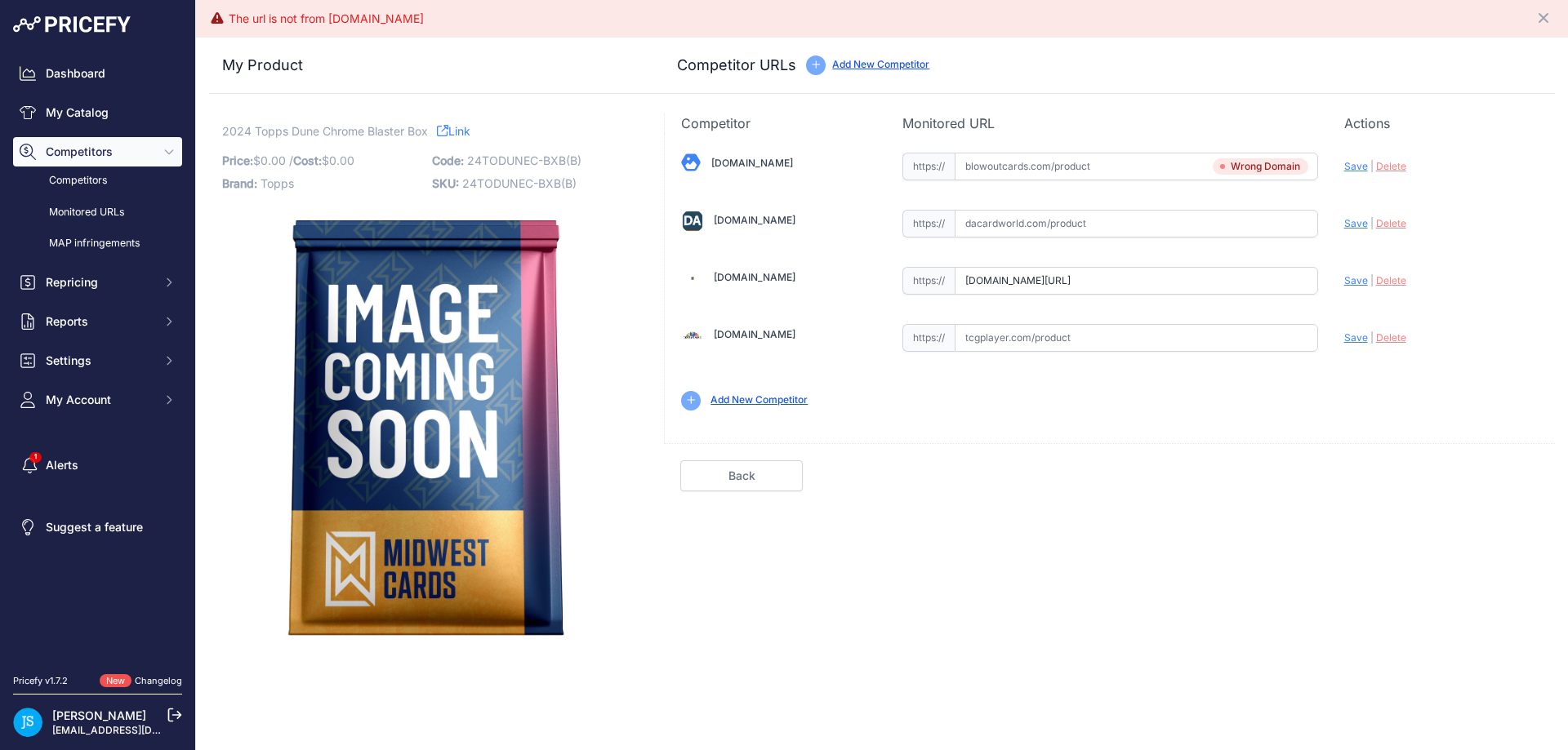
scroll to position [0, 0]
type input "https://www.steelcitycollectibles.com/i/2024-topps-dune-chrome-blaster-box?prir…"
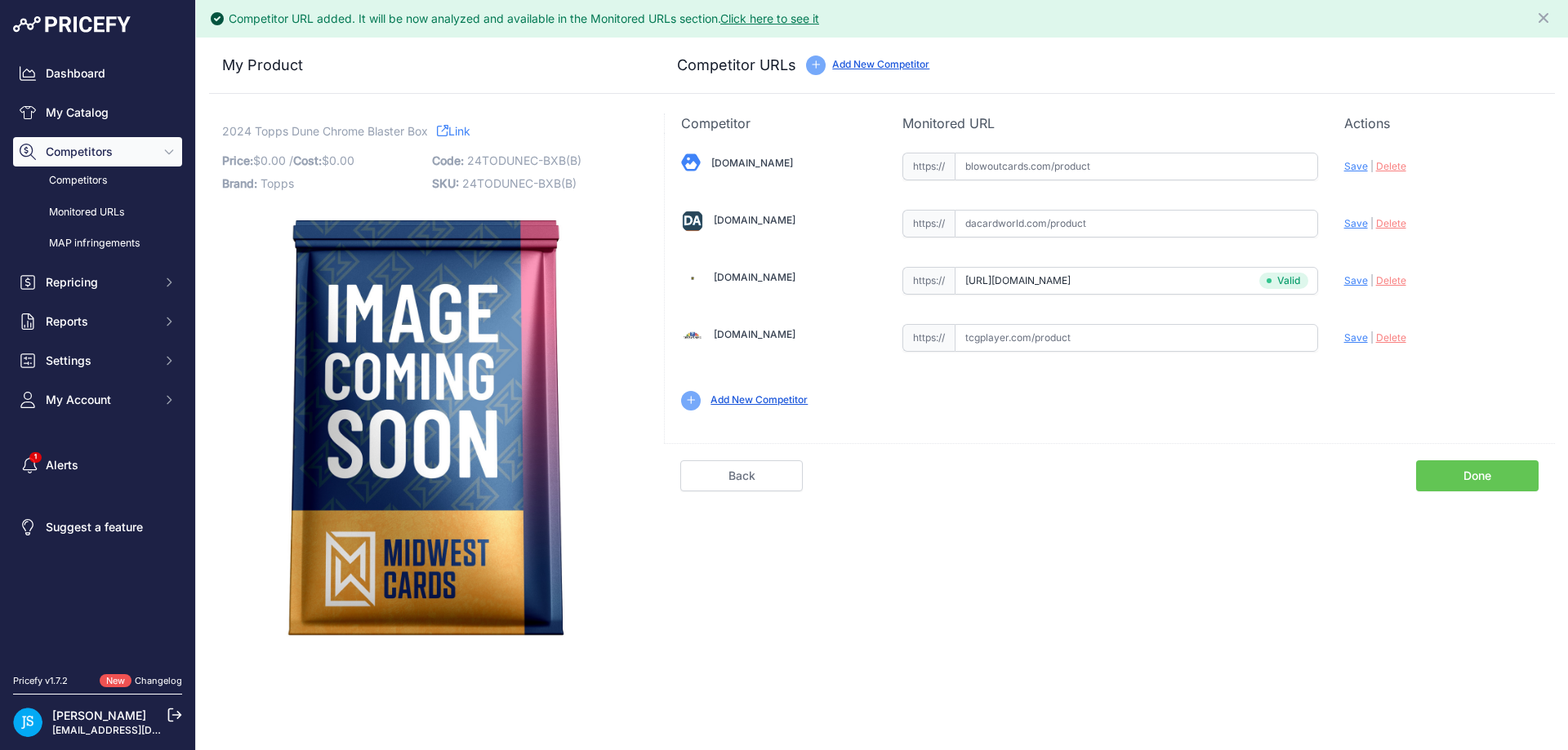
click at [1100, 170] on input "text" at bounding box center [1137, 167] width 364 height 28
paste input "https://www.blowoutcards.com/2024-topps-dune-chrome-blaster-box.html"
click at [1353, 163] on span "Save" at bounding box center [1356, 166] width 24 height 12
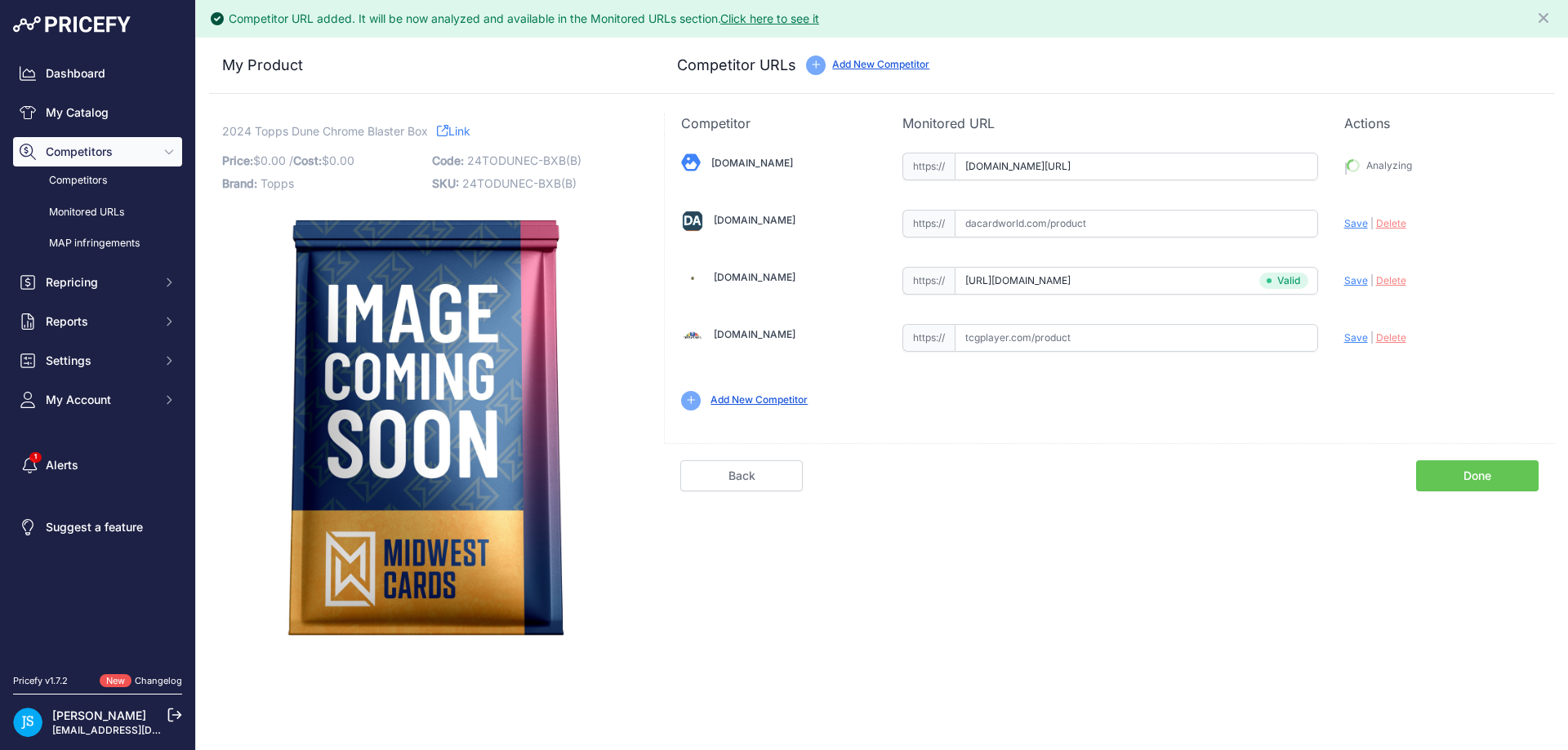
type input "https://www.blowoutcards.com/2024-topps-dune-chrome-blaster-box.html?prirule_jd…"
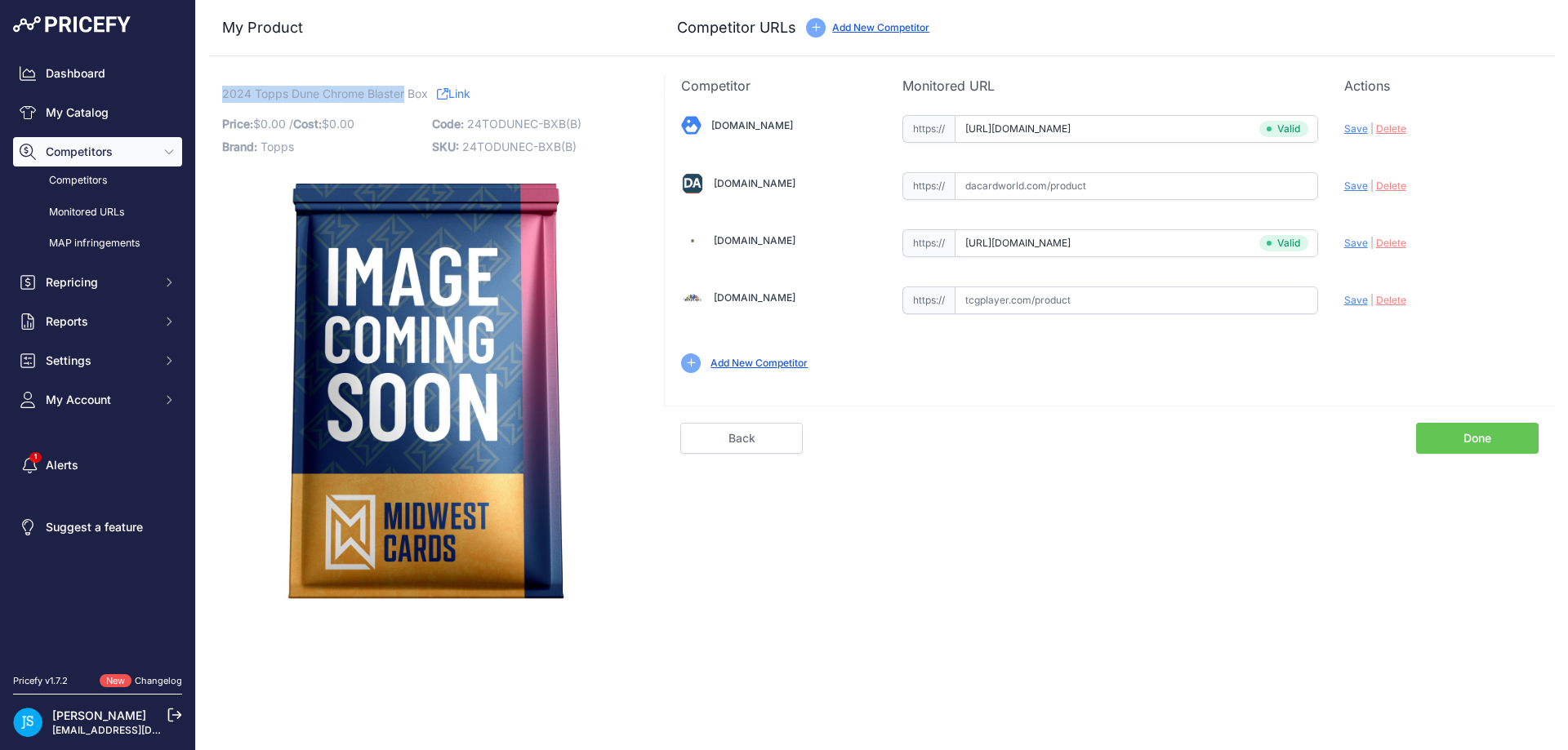
drag, startPoint x: 224, startPoint y: 92, endPoint x: 403, endPoint y: 89, distance: 179.0
click at [403, 89] on span "2024 Topps Dune Chrome Blaster Box" at bounding box center [325, 93] width 206 height 20
copy span "2024 Topps Dune Chrome Blaster"
click at [146, 110] on link "My Catalog" at bounding box center [97, 112] width 169 height 29
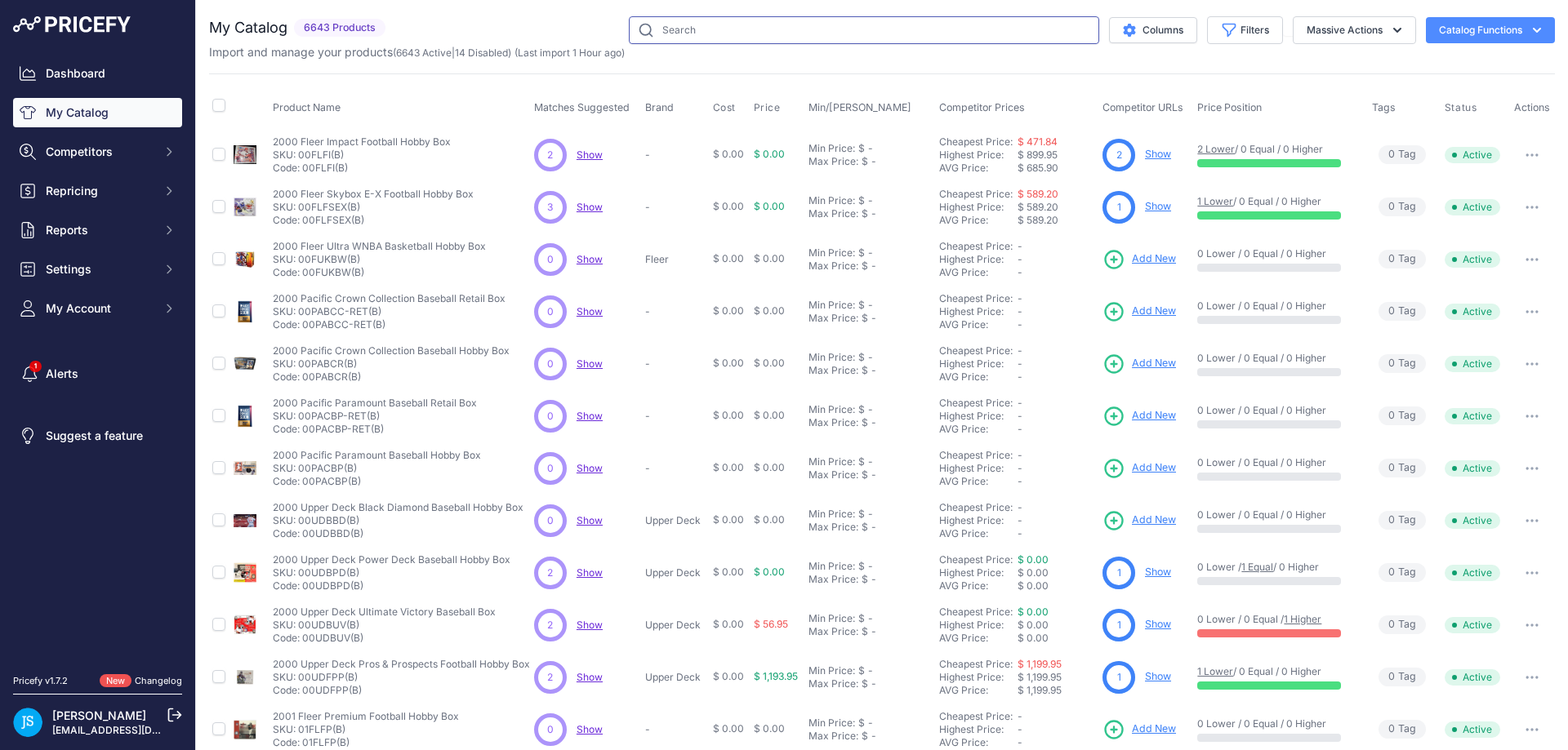
click at [833, 26] on input "text" at bounding box center [864, 30] width 470 height 28
paste input "2024 Topps Dune Chrome Blaster"
type input "2024 Topps Dune Chrome Blaster"
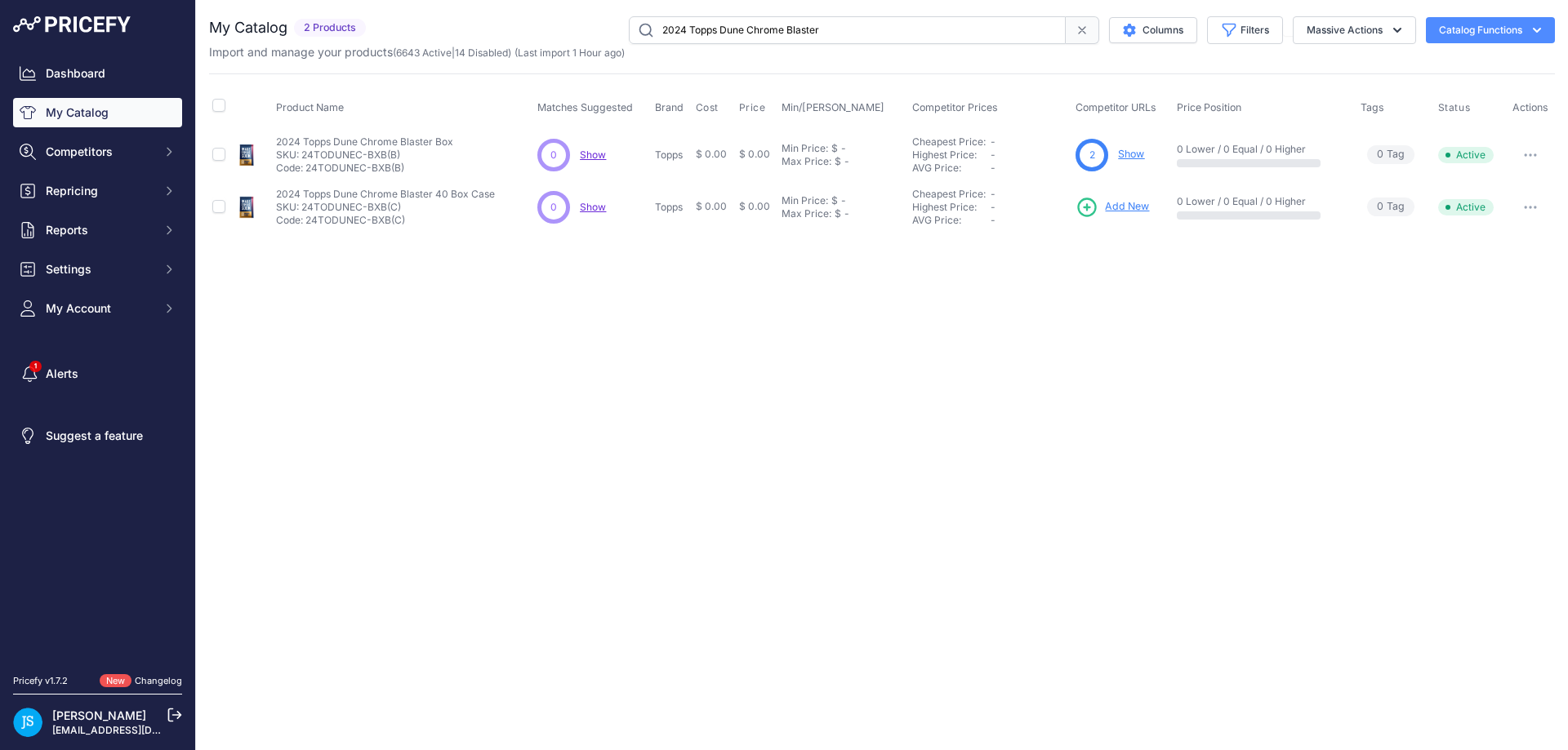
click at [1131, 209] on span "Add New" at bounding box center [1127, 208] width 44 height 16
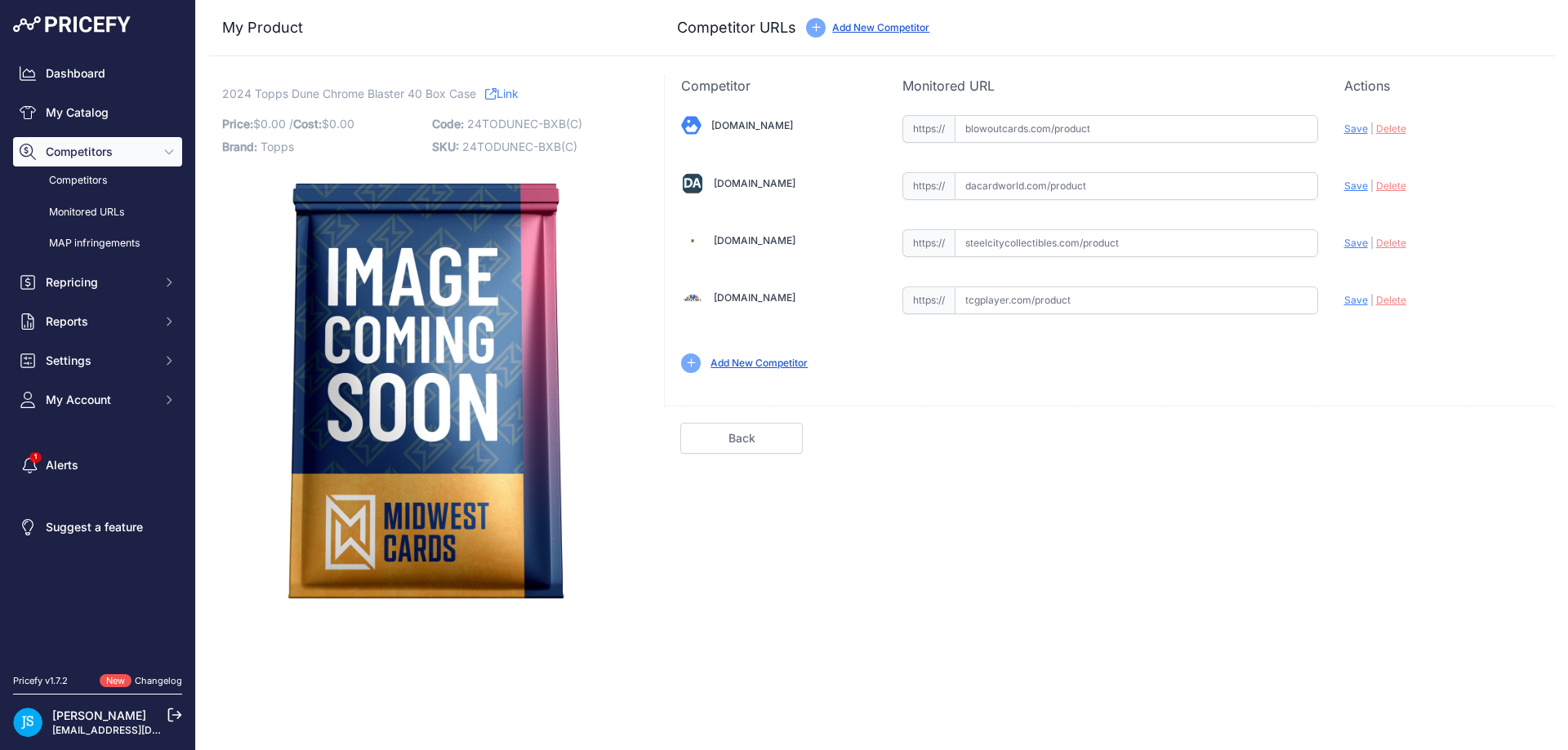
click at [1069, 254] on input "text" at bounding box center [1137, 244] width 364 height 28
paste input "[URL][DOMAIN_NAME]"
click at [1355, 240] on span "Save" at bounding box center [1356, 243] width 24 height 12
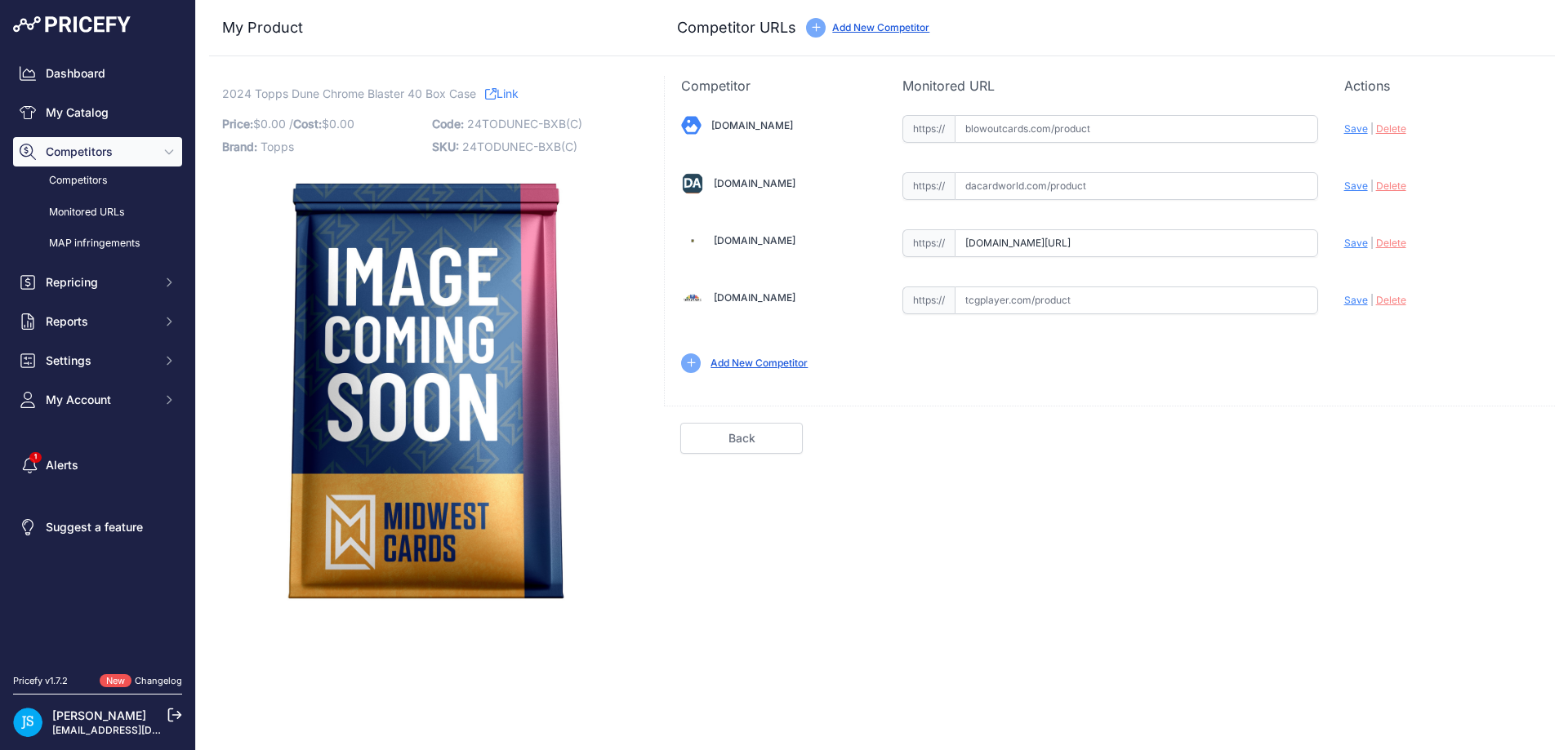
type input "[URL][DOMAIN_NAME]"
click at [1087, 127] on input "text" at bounding box center [1137, 129] width 364 height 28
paste input "[URL][DOMAIN_NAME]"
click at [1348, 125] on span "Save" at bounding box center [1356, 129] width 24 height 12
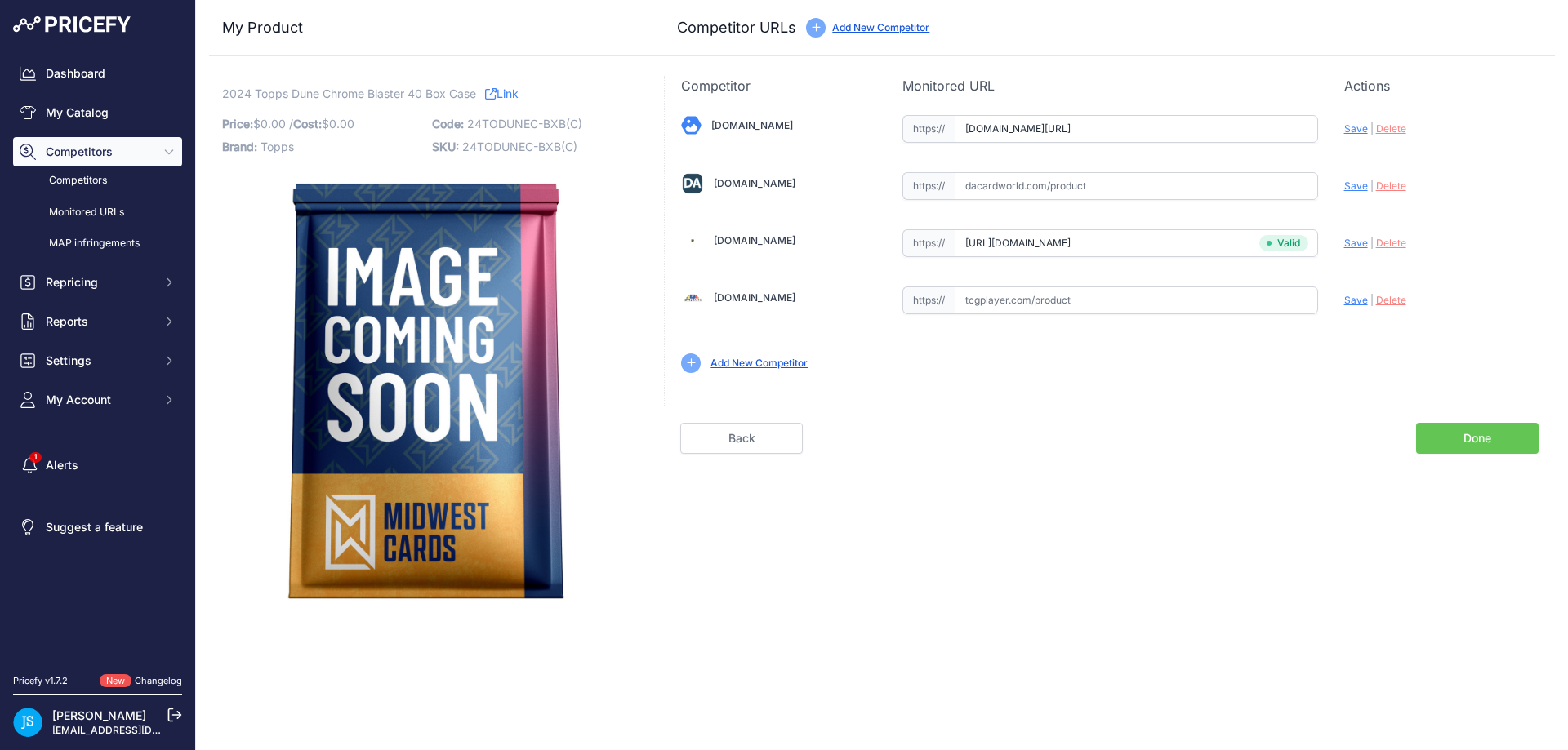
scroll to position [0, 0]
type input "[URL][DOMAIN_NAME]"
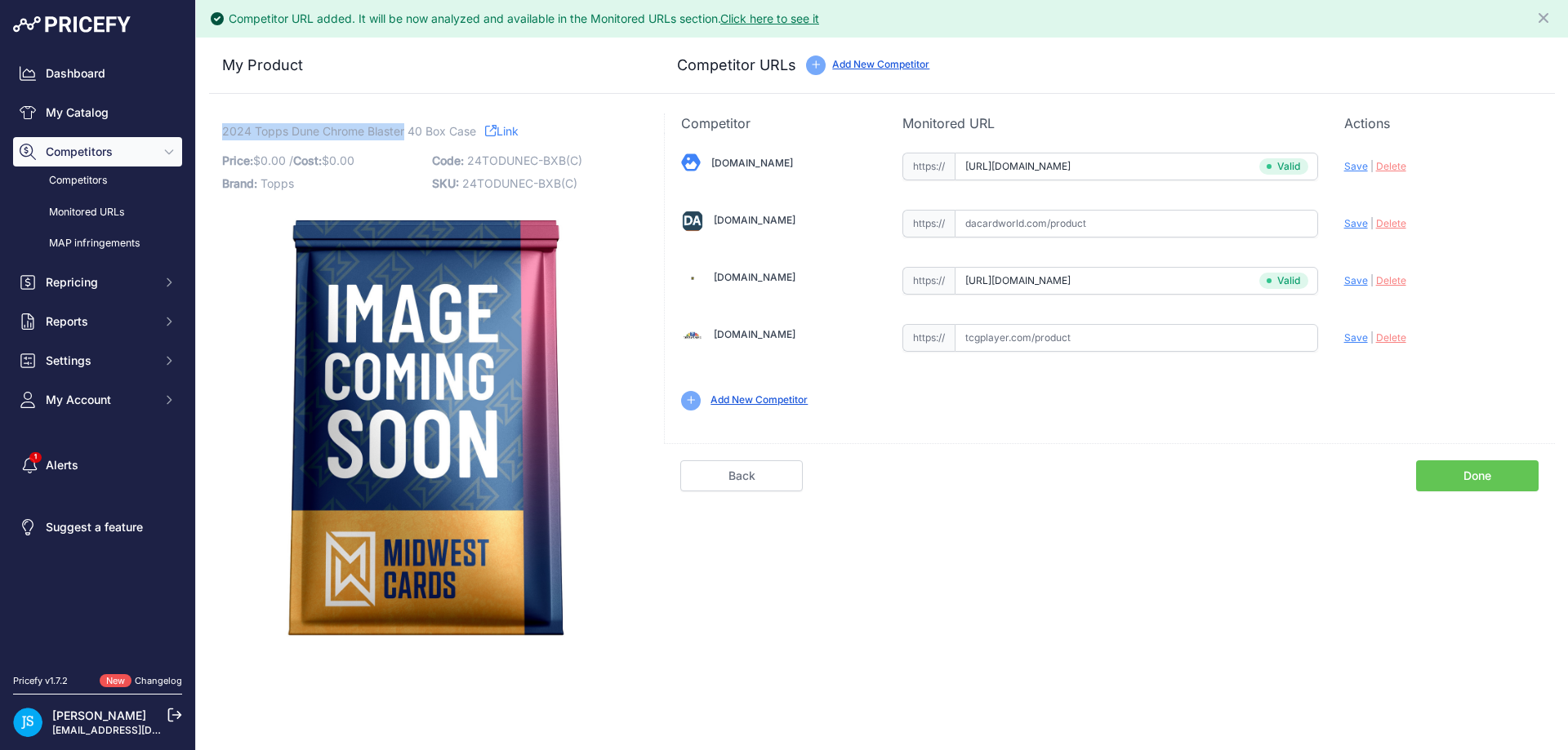
drag, startPoint x: 224, startPoint y: 128, endPoint x: 406, endPoint y: 130, distance: 182.0
click at [406, 130] on span "2024 Topps Dune Chrome Blaster 40 Box Case" at bounding box center [349, 131] width 254 height 20
click at [225, 126] on span "2024 Topps Dune Chrome Blaster 40 Box Case" at bounding box center [349, 131] width 254 height 20
drag, startPoint x: 219, startPoint y: 132, endPoint x: 233, endPoint y: 132, distance: 14.0
click at [233, 132] on div "2024 Topps Dune Chrome Blaster 40 Box Case Link Price: $ 0.00 / Cost: 0.00" at bounding box center [426, 384] width 435 height 541
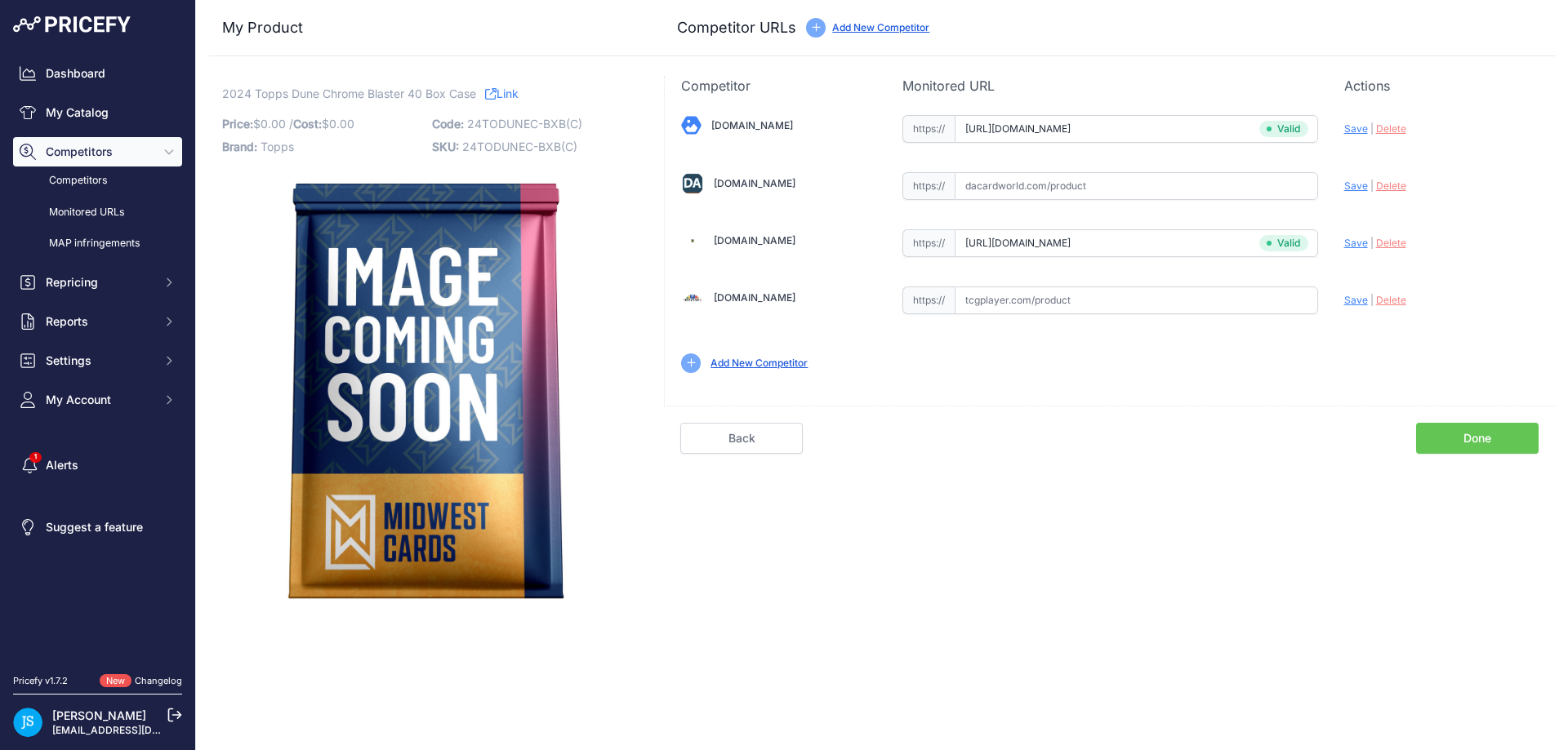
drag, startPoint x: 226, startPoint y: 130, endPoint x: 334, endPoint y: 109, distance: 110.0
click at [342, 123] on div "2024 Topps Dune Chrome Blaster 40 Box Case Link Price: $ 0.00 / Cost: $ 0.00 Br…" at bounding box center [426, 352] width 409 height 531
click at [337, 101] on span "2024 Topps Dune Chrome Blaster 40 Box Case" at bounding box center [349, 93] width 254 height 20
drag, startPoint x: 224, startPoint y: 93, endPoint x: 362, endPoint y: 91, distance: 138.0
click at [362, 91] on span "2024 Topps Dune Chrome Blaster 40 Box Case" at bounding box center [349, 93] width 254 height 20
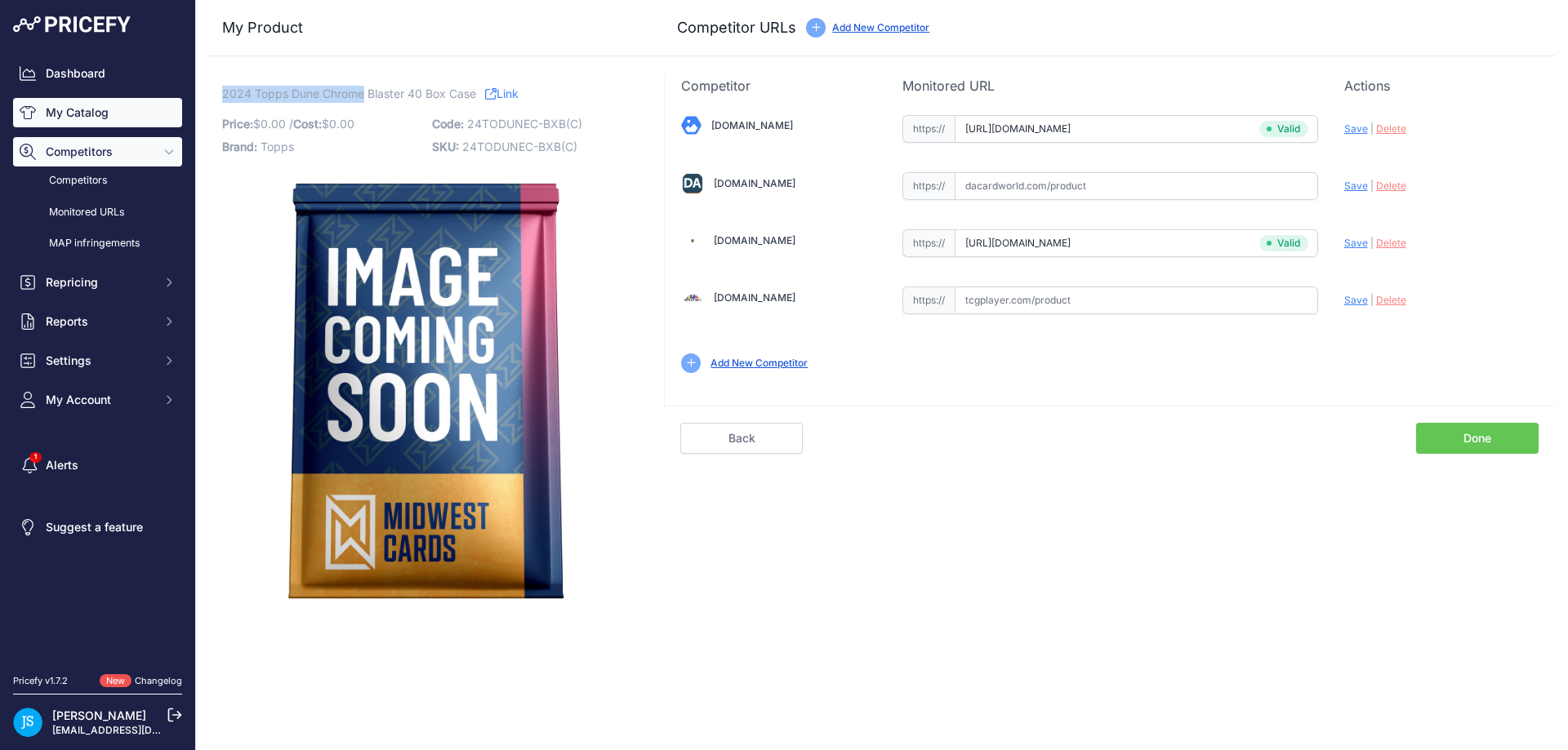
copy span "2024 Topps Dune Chrome"
click at [131, 105] on link "My Catalog" at bounding box center [97, 112] width 169 height 29
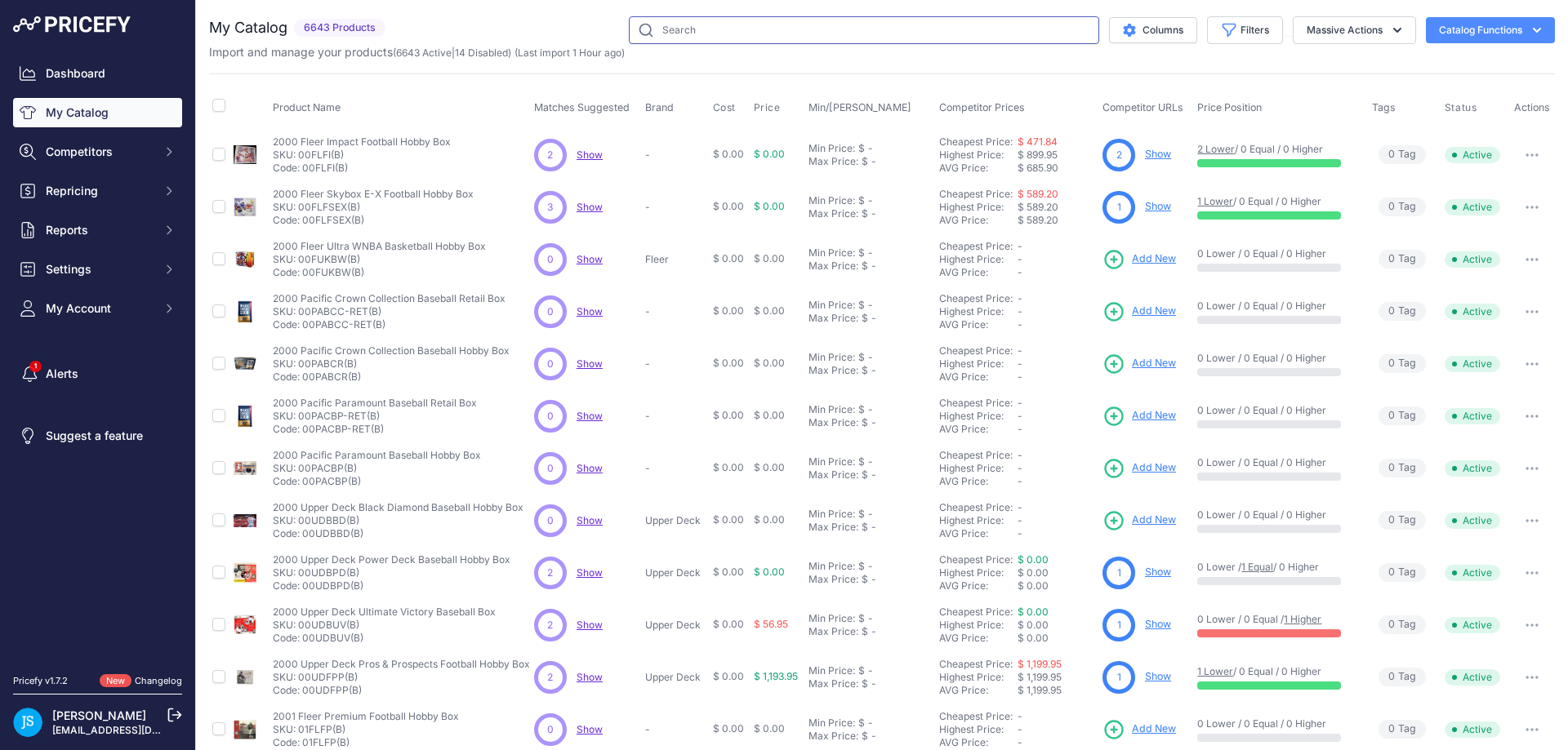
click at [764, 36] on input "text" at bounding box center [864, 30] width 470 height 28
paste input "2024 Topps Dune Chrome"
type input "2024 Topps Dune Chrome hobby"
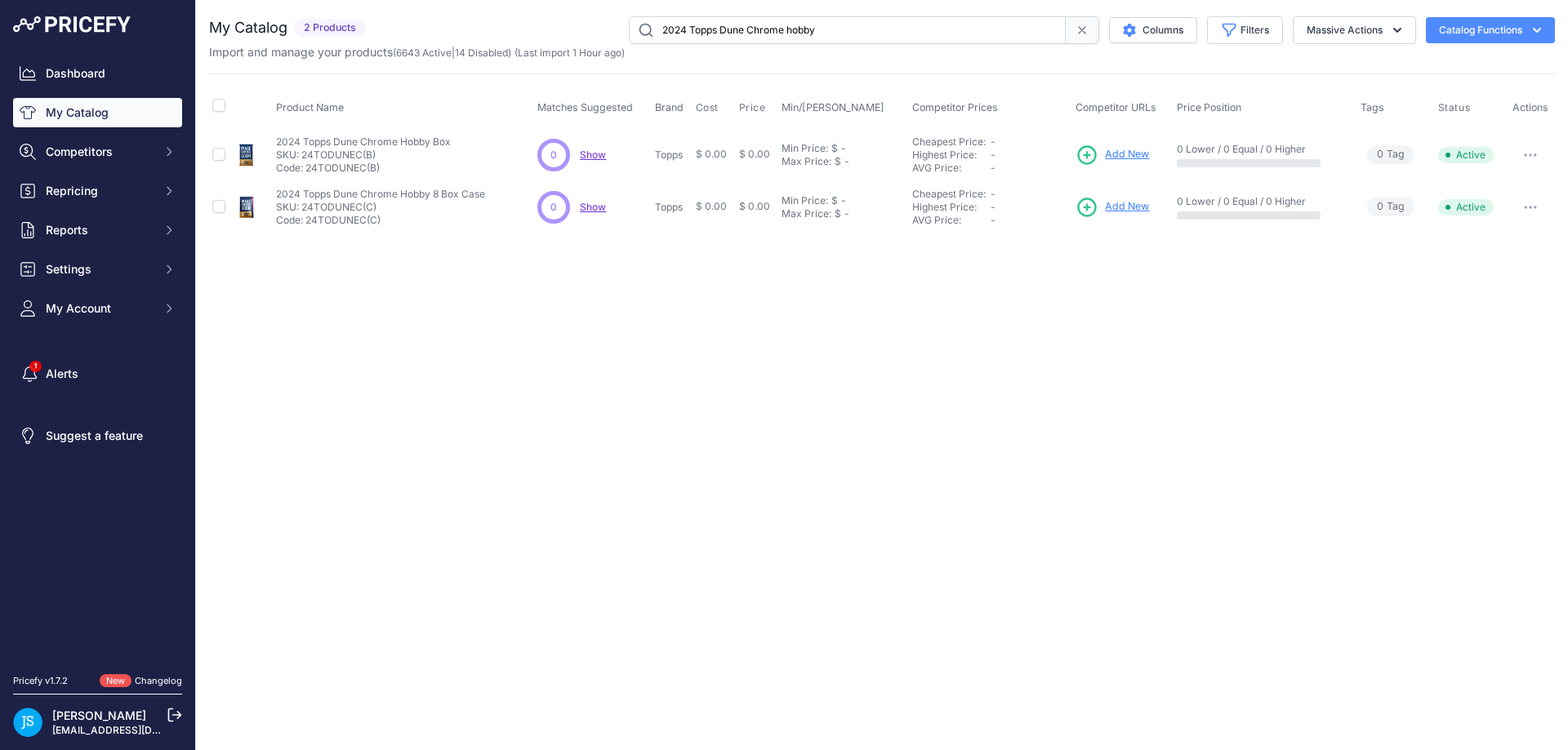
click at [1136, 154] on span "Add New" at bounding box center [1127, 155] width 44 height 16
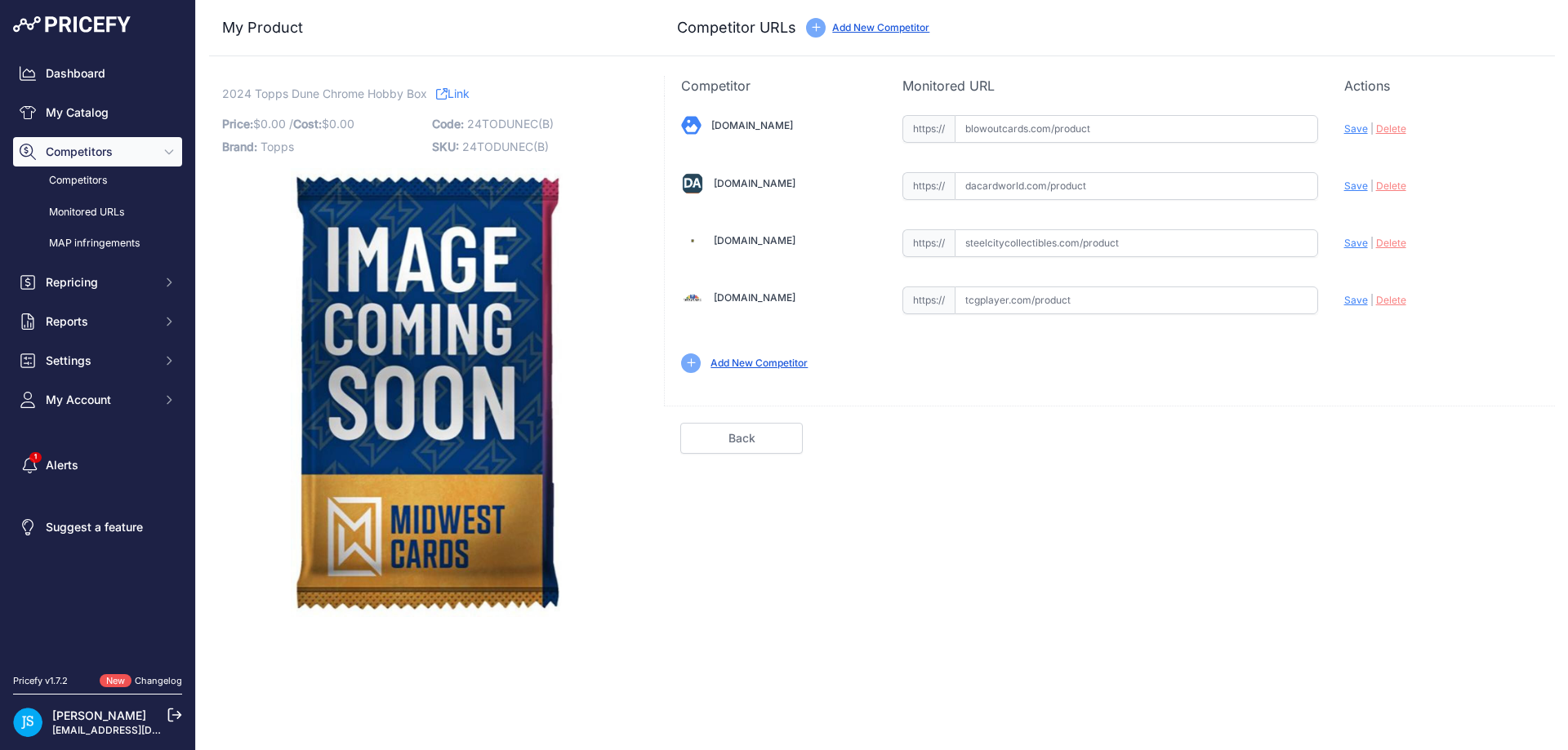
click at [1042, 239] on input "text" at bounding box center [1137, 244] width 364 height 28
paste input "https://www.steelcitycollectibles.com/i/2024-topps-dune-chrome-hobby-box"
click at [1357, 244] on span "Save" at bounding box center [1356, 243] width 24 height 12
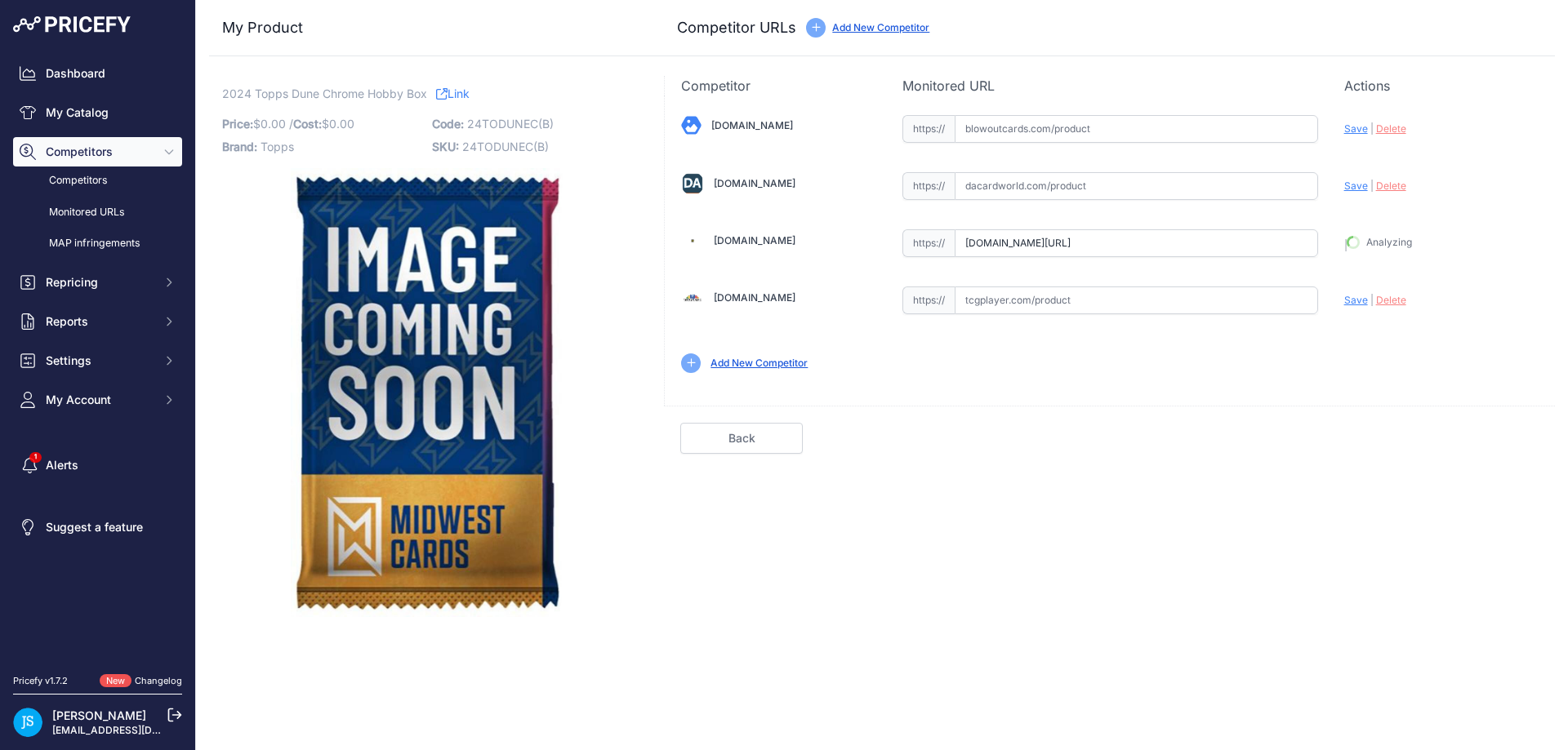
type input "https://www.steelcitycollectibles.com/i/2024-topps-dune-chrome-hobby-box?prirul…"
click at [1042, 132] on input "text" at bounding box center [1137, 129] width 364 height 28
paste input "https://www.blowoutcards.com/2024-topps-dune-chrome-hobby-box.html"
click at [1358, 132] on span "Save" at bounding box center [1356, 129] width 24 height 12
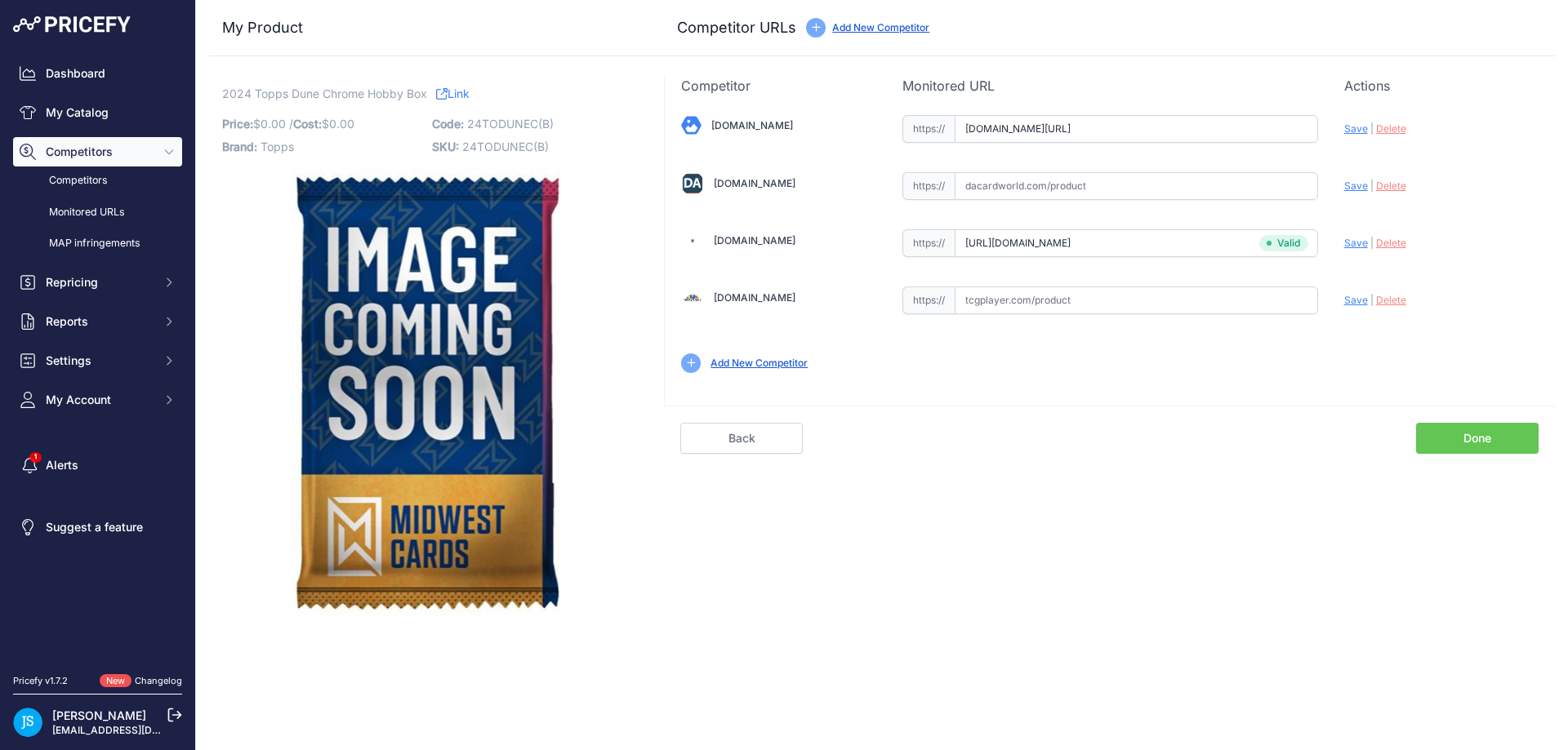
scroll to position [0, 0]
type input "https://www.blowoutcards.com/2024-topps-dune-chrome-hobby-box.html?prirule_jdsn…"
drag, startPoint x: 223, startPoint y: 90, endPoint x: 403, endPoint y: 92, distance: 180.0
click at [403, 92] on span "2024 Topps Dune Chrome Hobby Box" at bounding box center [324, 93] width 205 height 20
copy span "2024 Topps Dune Chrome Hobby"
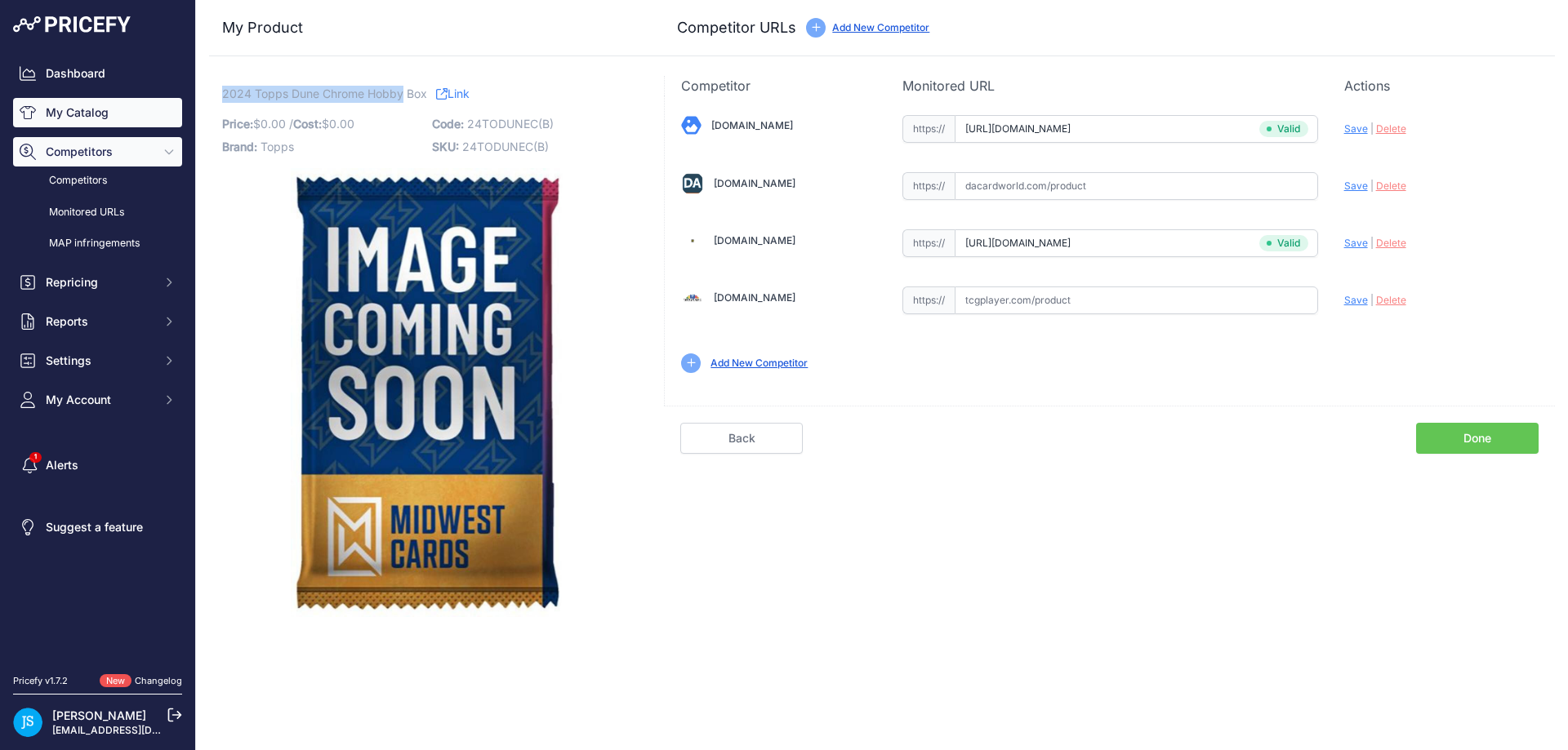
click at [146, 114] on link "My Catalog" at bounding box center [97, 112] width 169 height 29
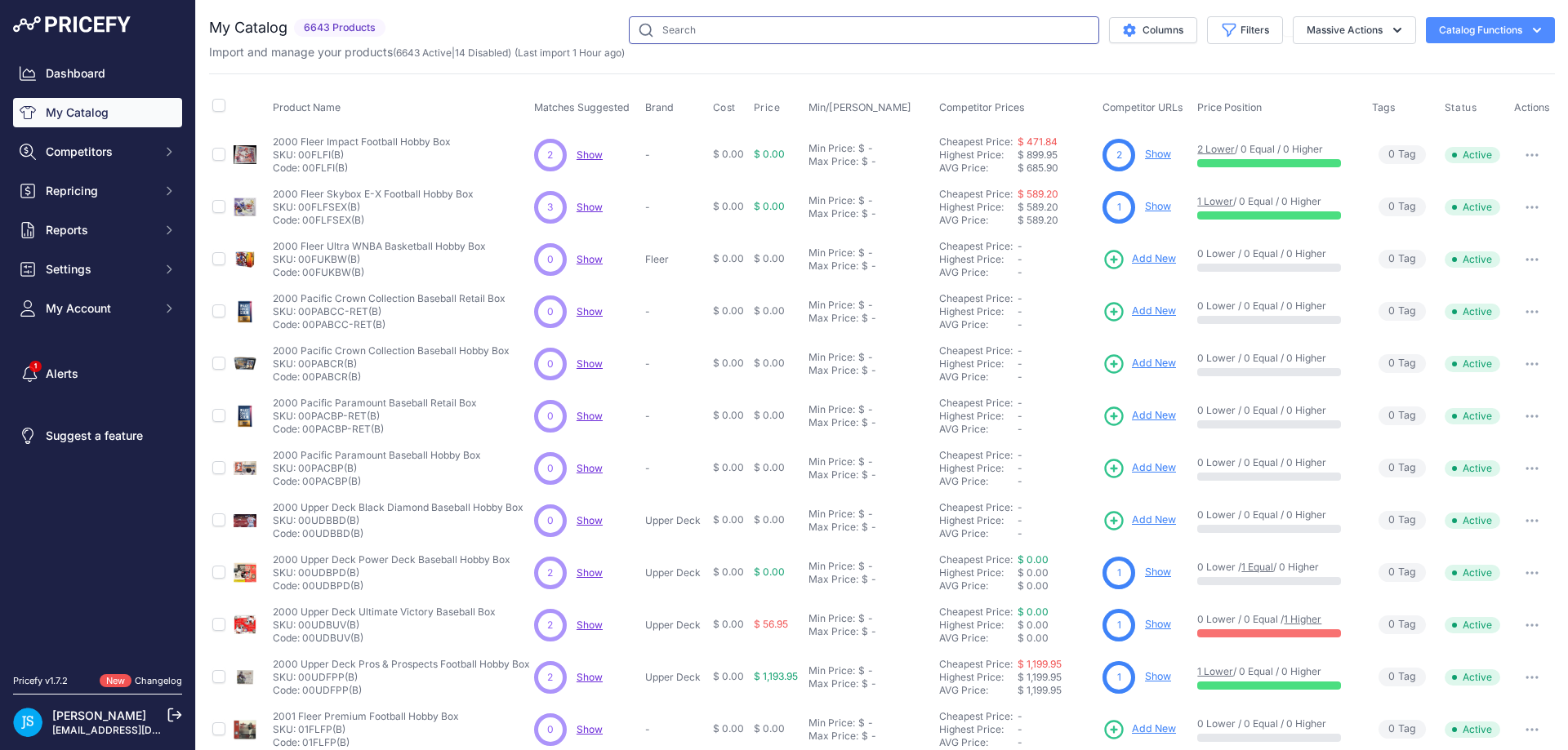
click at [750, 31] on input "text" at bounding box center [864, 30] width 470 height 28
paste input "2024 Topps Dune Chrome Hobby"
type input "2024 Topps Dune Chrome Hobby"
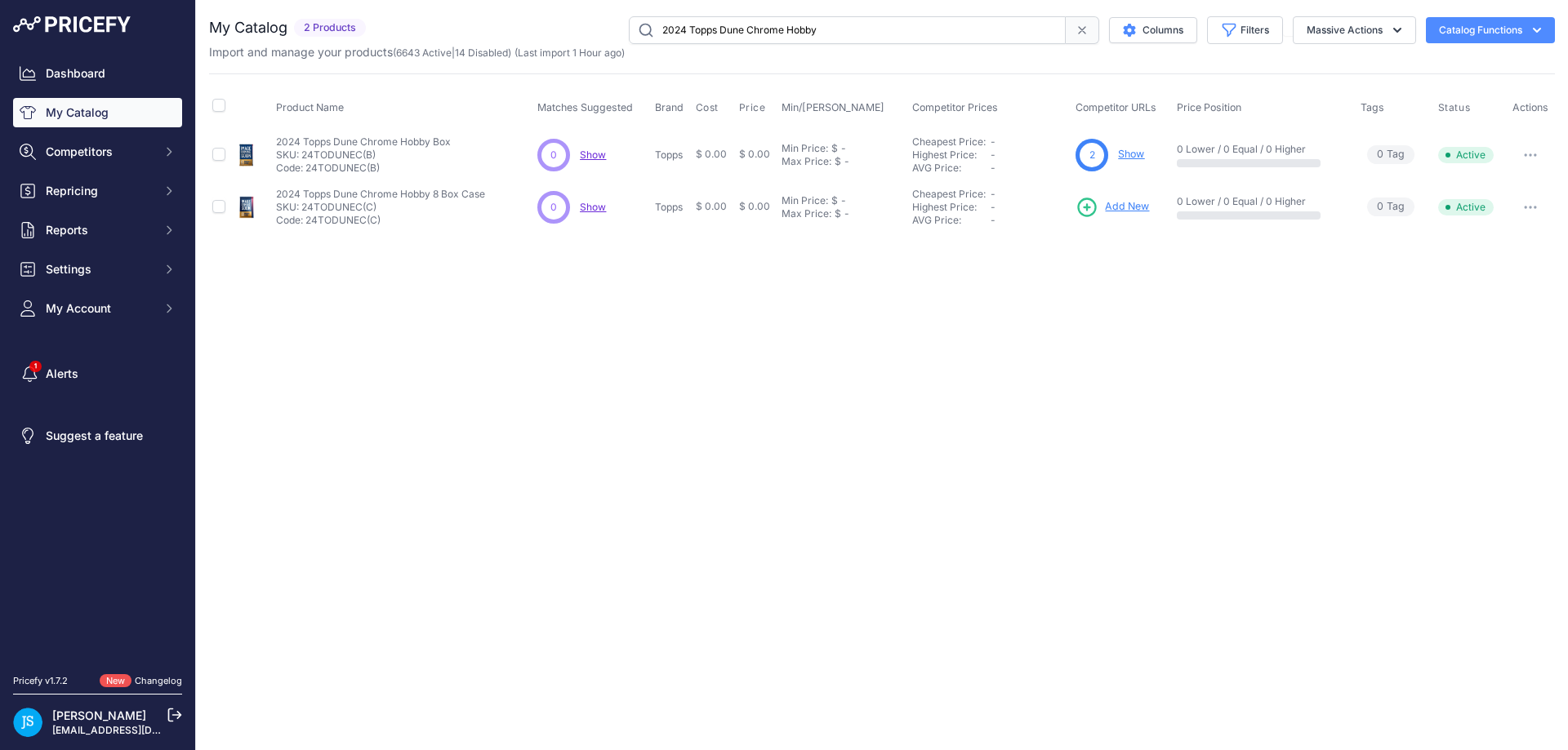
click at [1140, 204] on span "Add New" at bounding box center [1127, 208] width 44 height 16
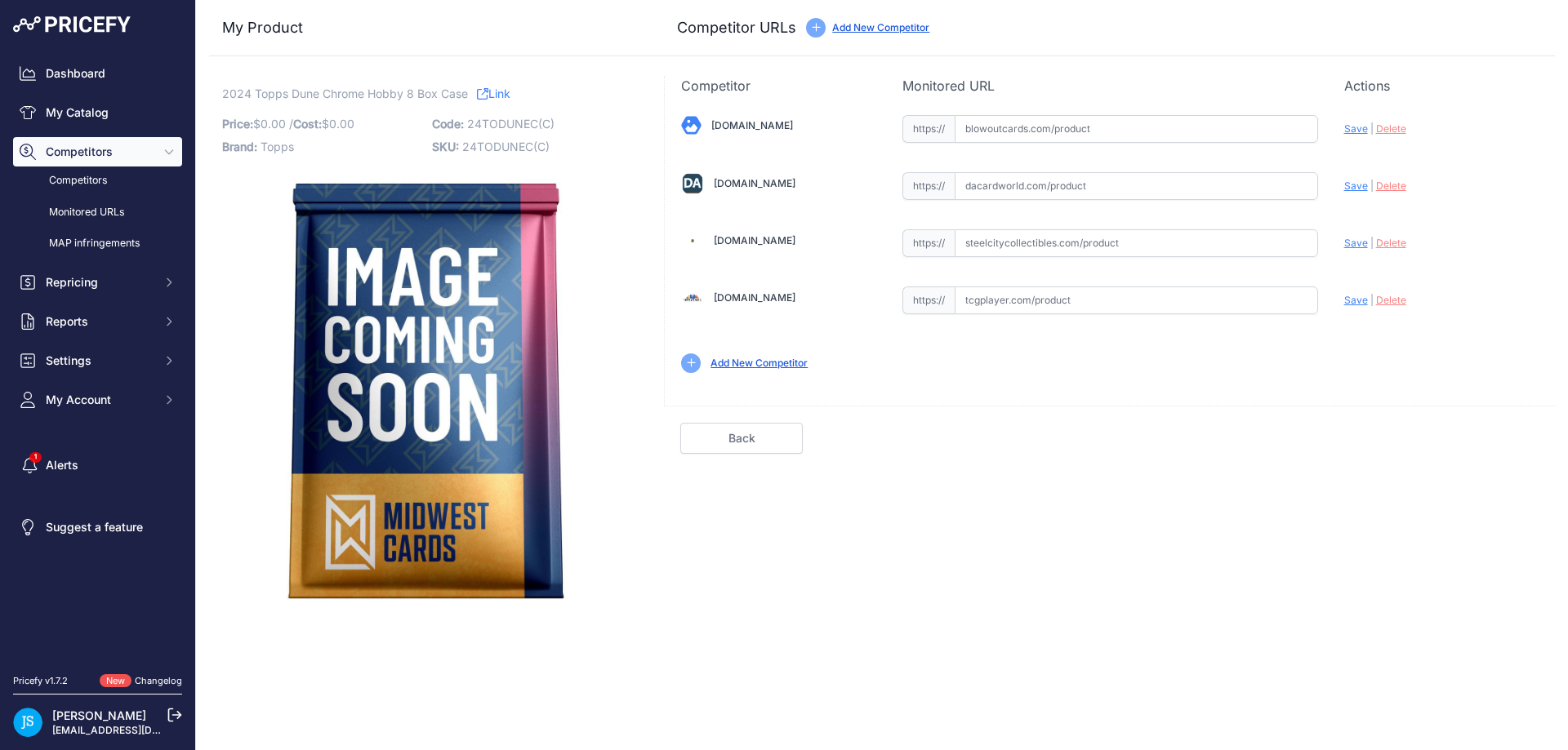
click at [1048, 241] on input "text" at bounding box center [1137, 244] width 364 height 28
paste input "[URL][DOMAIN_NAME]"
click at [1353, 250] on div "Update Profile Save | [GEOGRAPHIC_DATA] Analyzing" at bounding box center [1441, 238] width 195 height 25
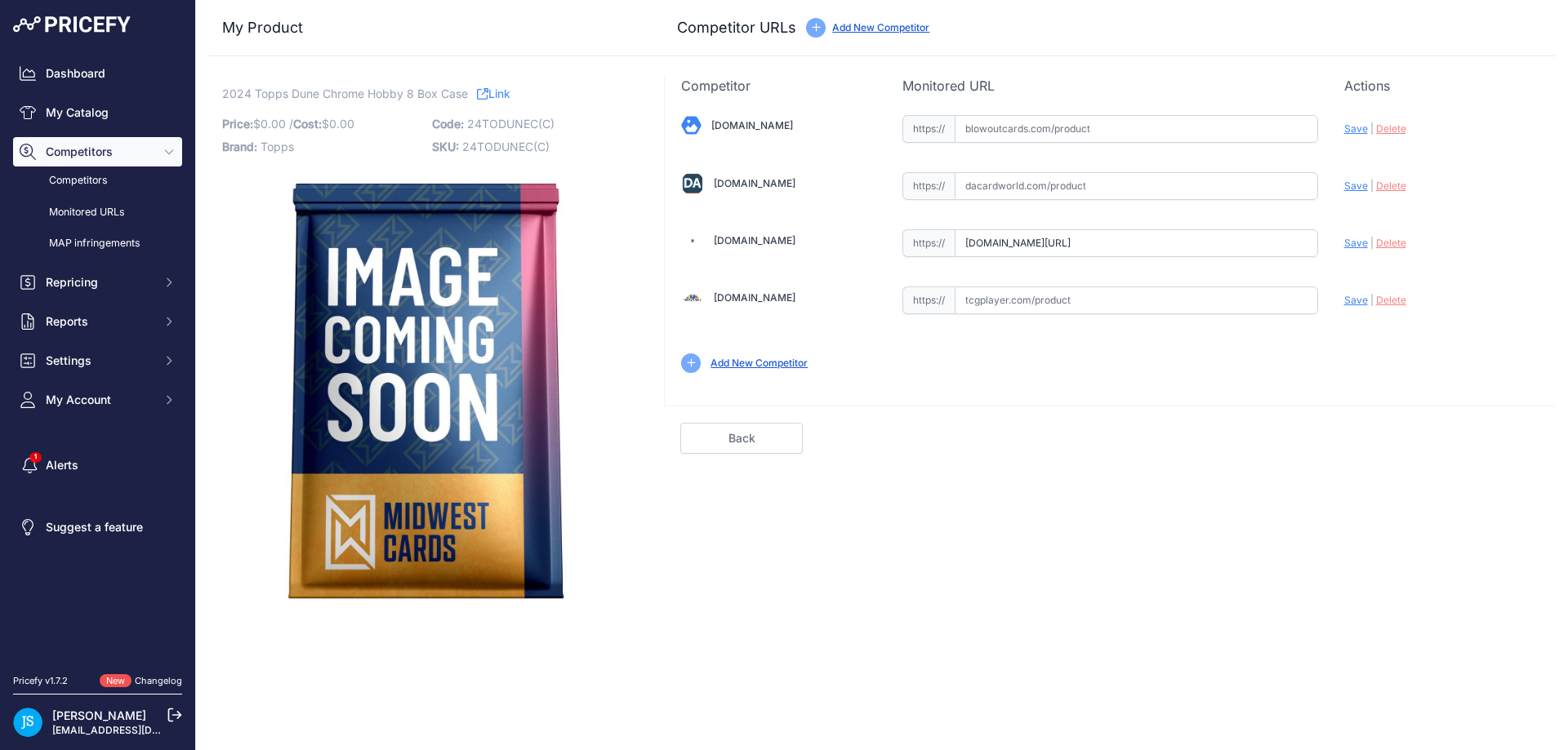
click at [1354, 244] on span "Save" at bounding box center [1356, 243] width 24 height 12
type input "[URL][DOMAIN_NAME]"
click at [1080, 133] on input "text" at bounding box center [1137, 129] width 364 height 28
paste input "[URL][DOMAIN_NAME]"
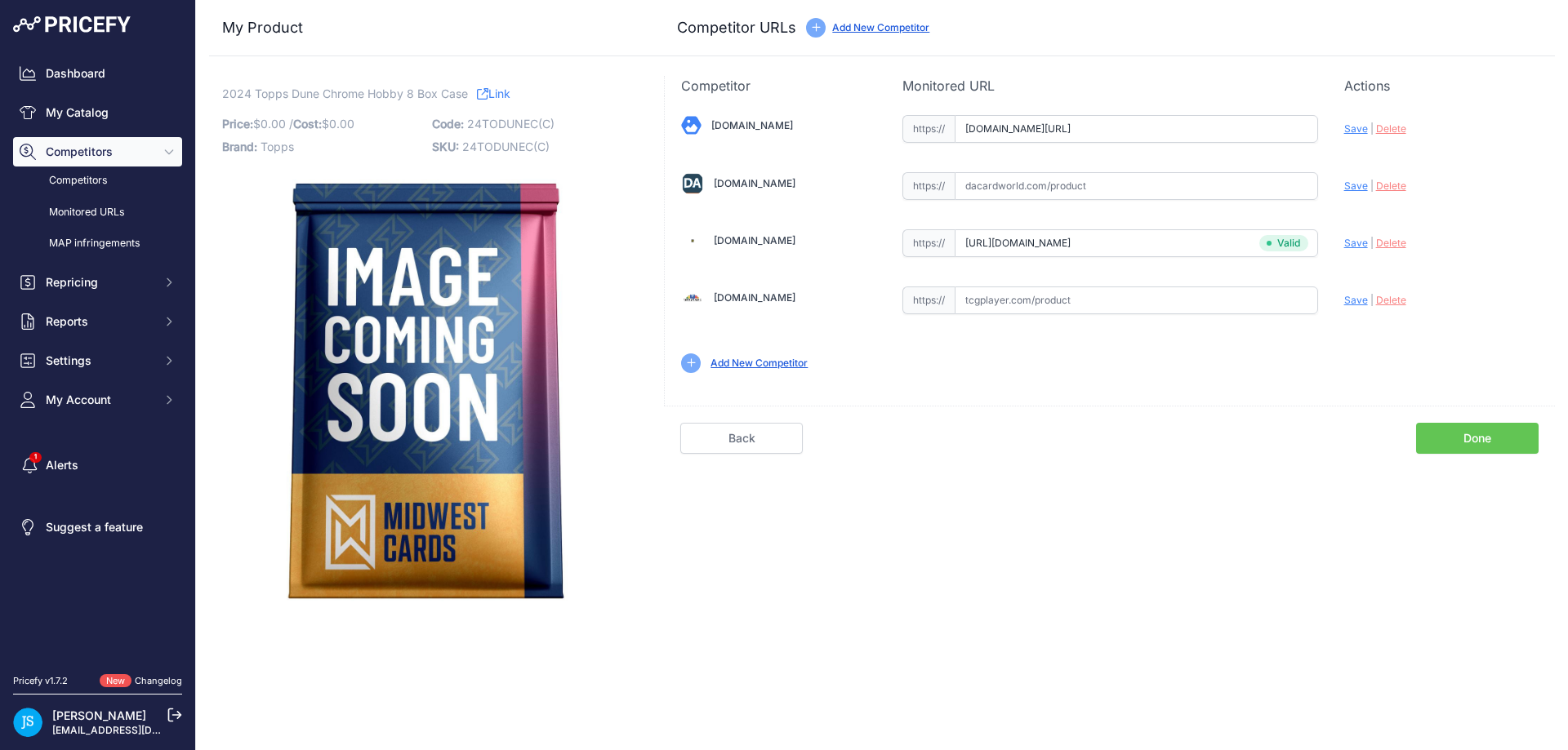
click at [1356, 128] on span "Save" at bounding box center [1356, 129] width 24 height 12
type input "[URL][DOMAIN_NAME]"
